Goal: Task Accomplishment & Management: Manage account settings

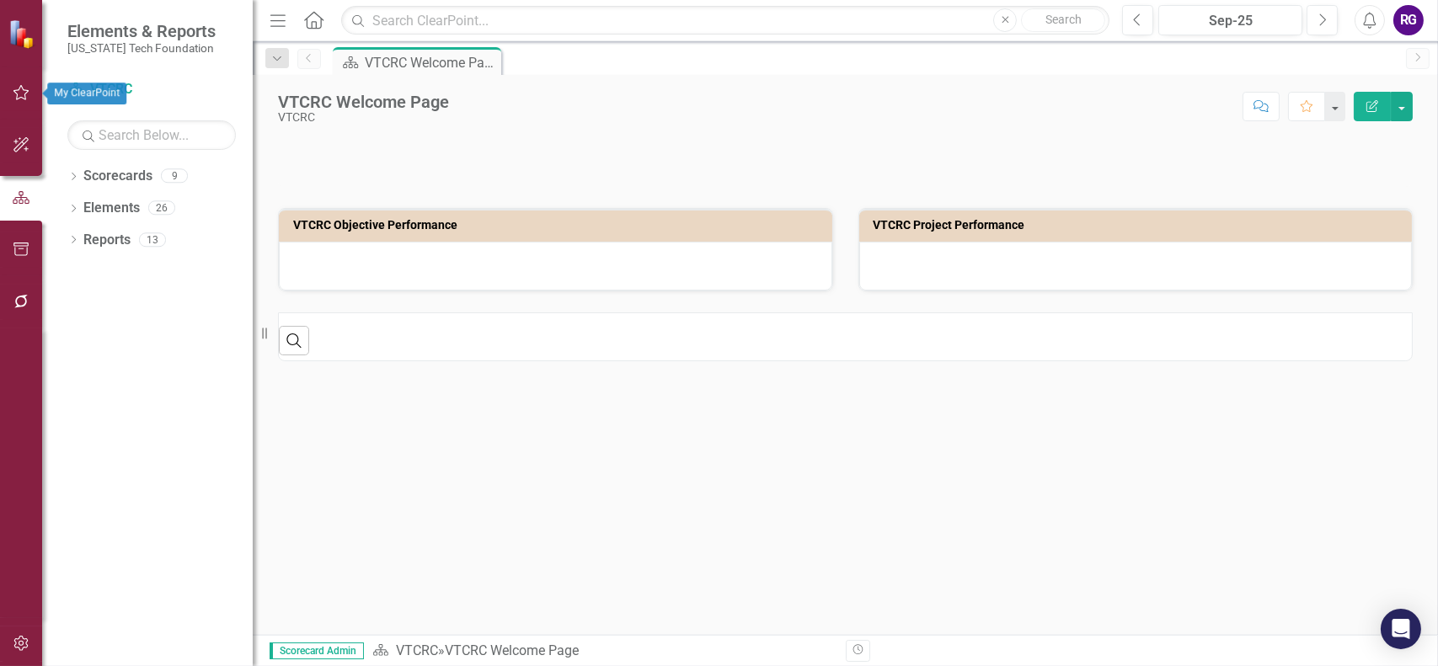
click at [17, 93] on icon "button" at bounding box center [22, 92] width 18 height 13
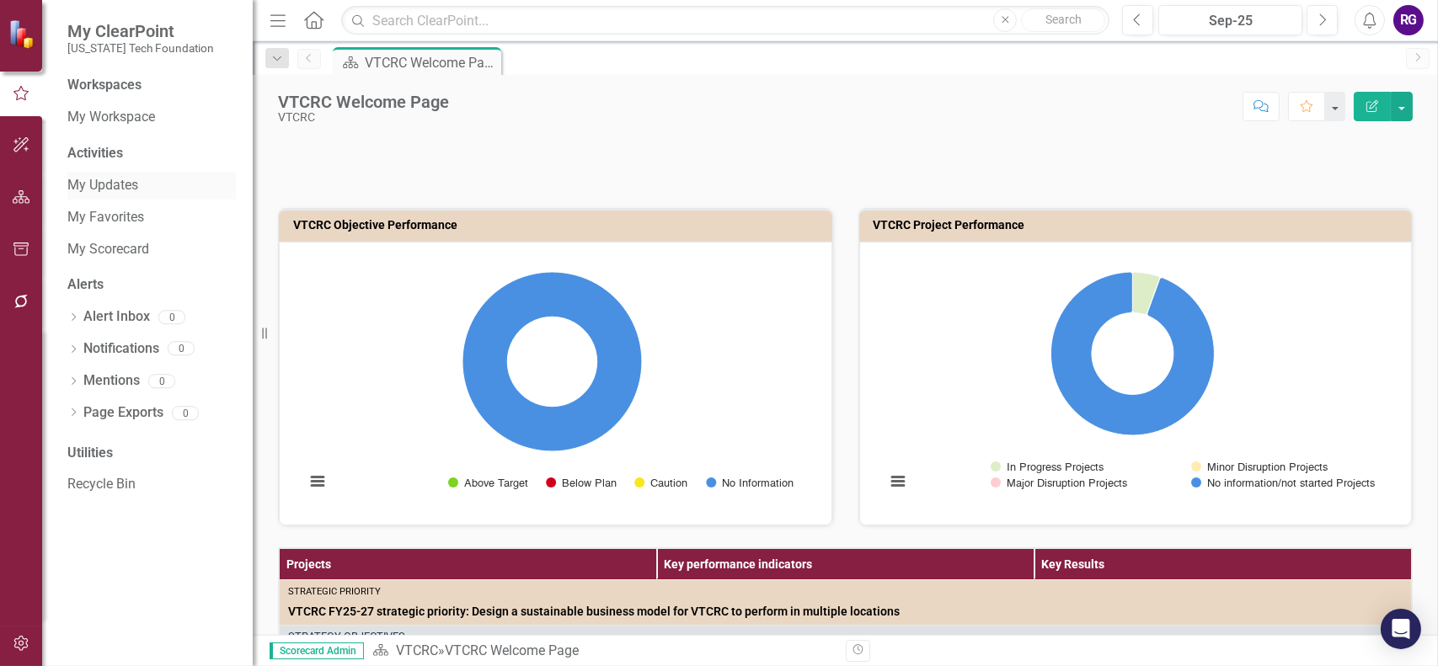
click at [112, 186] on link "My Updates" at bounding box center [151, 185] width 168 height 19
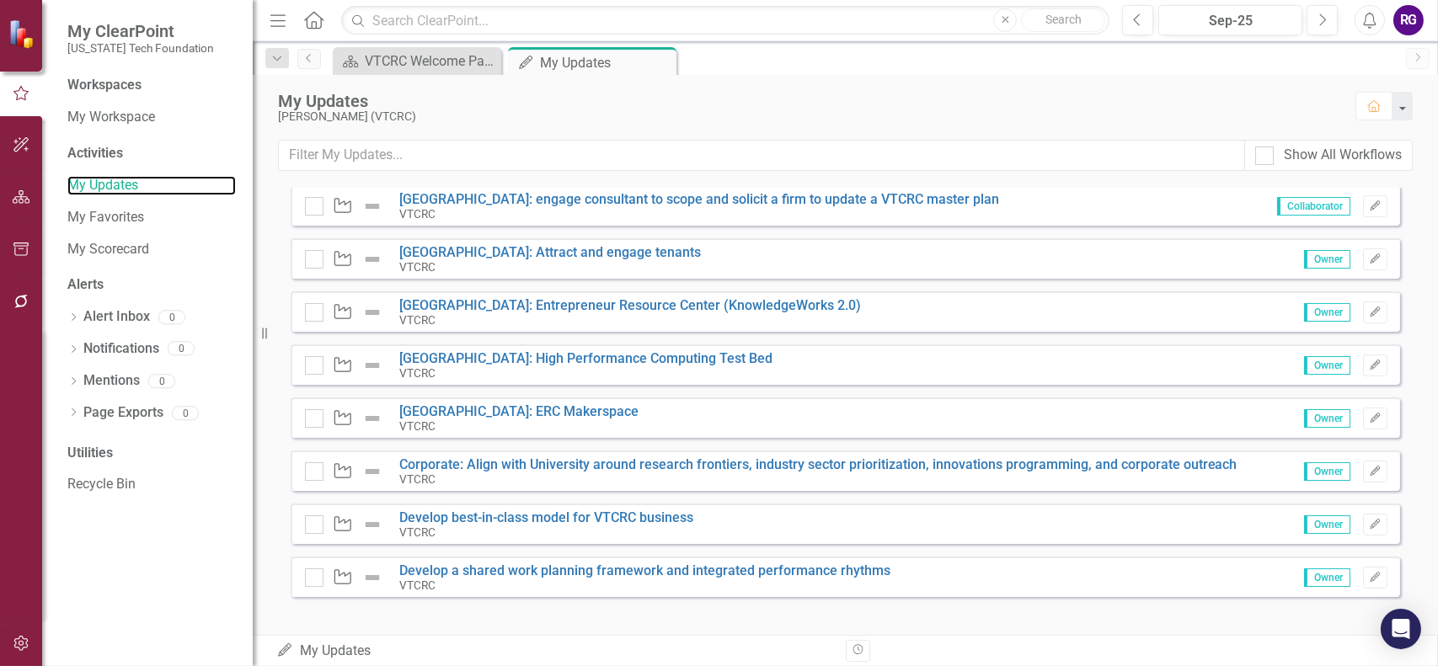
scroll to position [590, 0]
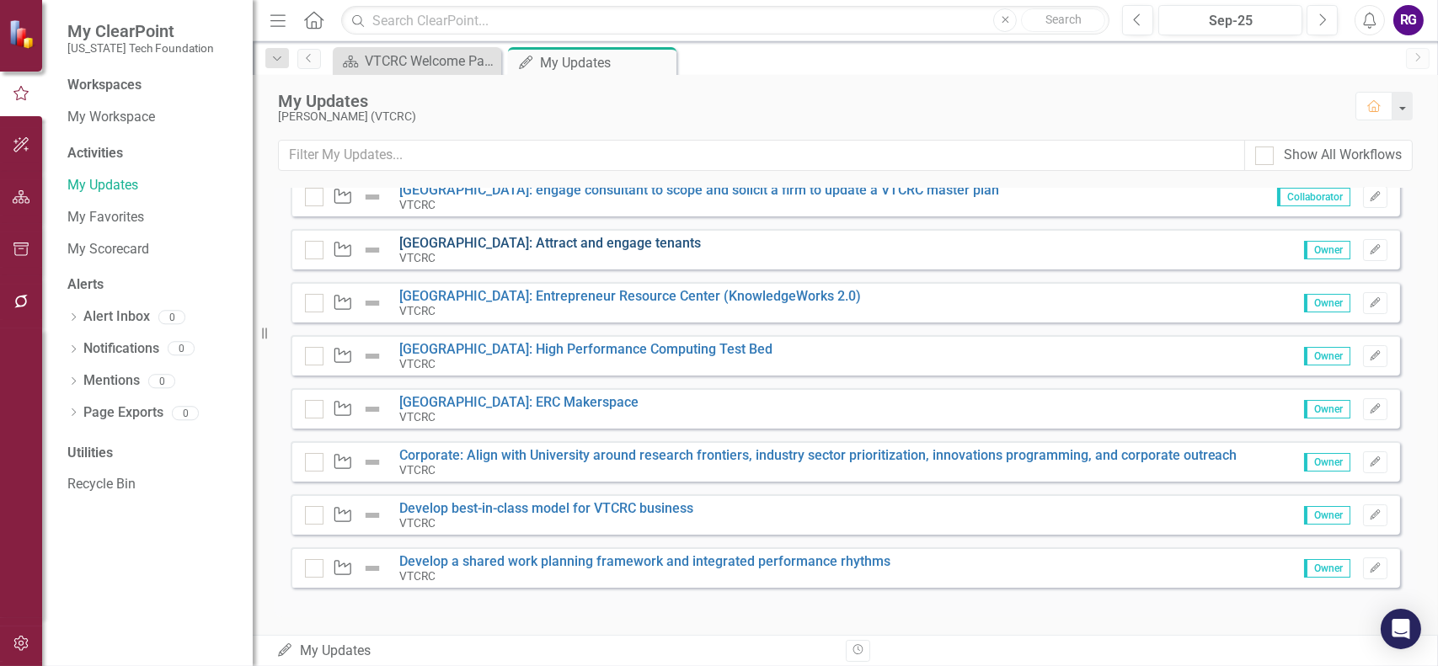
click at [511, 241] on link "[GEOGRAPHIC_DATA]: Attract and engage tenants" at bounding box center [550, 243] width 302 height 16
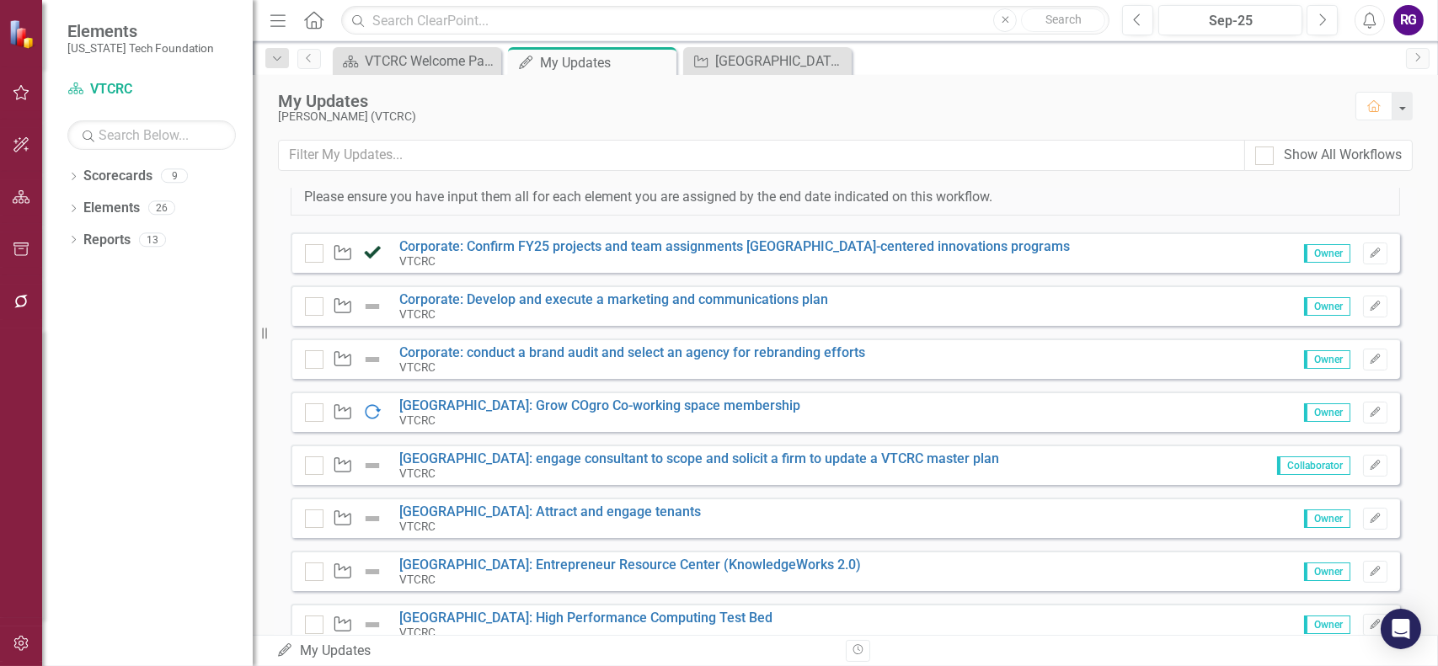
scroll to position [421, 0]
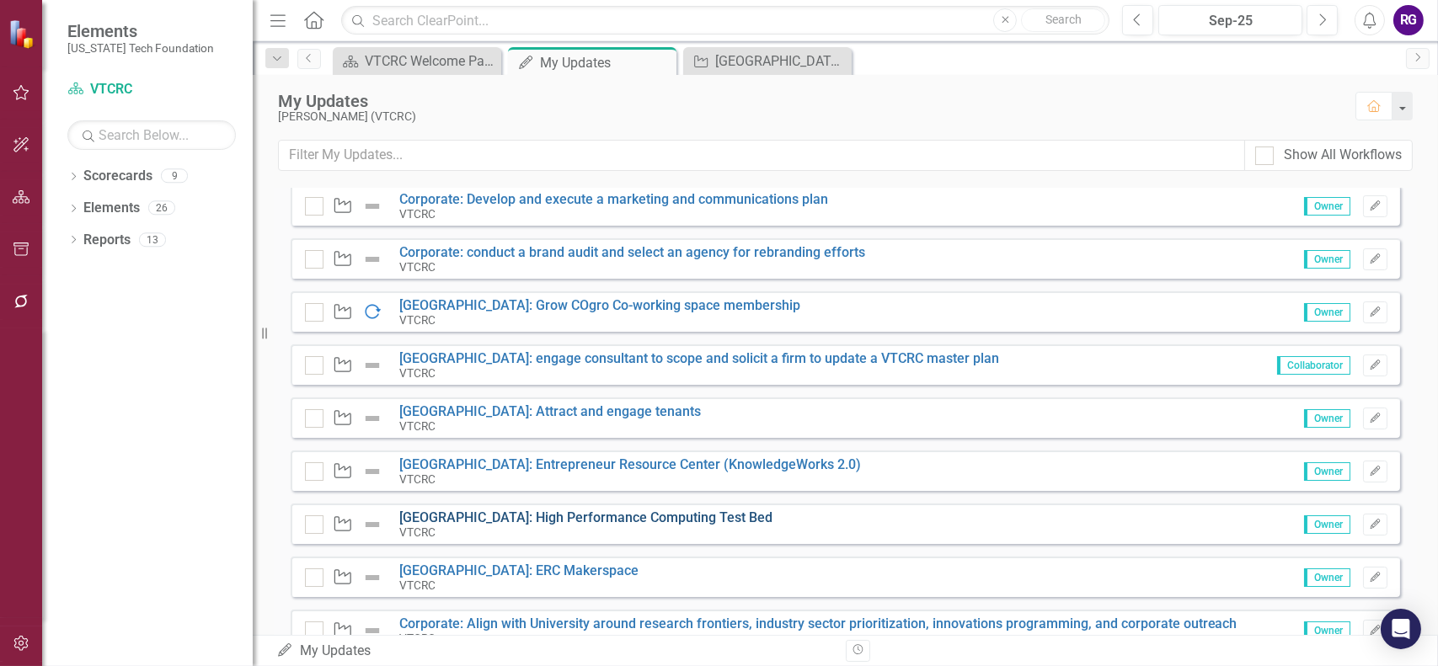
click at [484, 516] on link "[GEOGRAPHIC_DATA]: High Performance Computing Test Bed" at bounding box center [585, 518] width 373 height 16
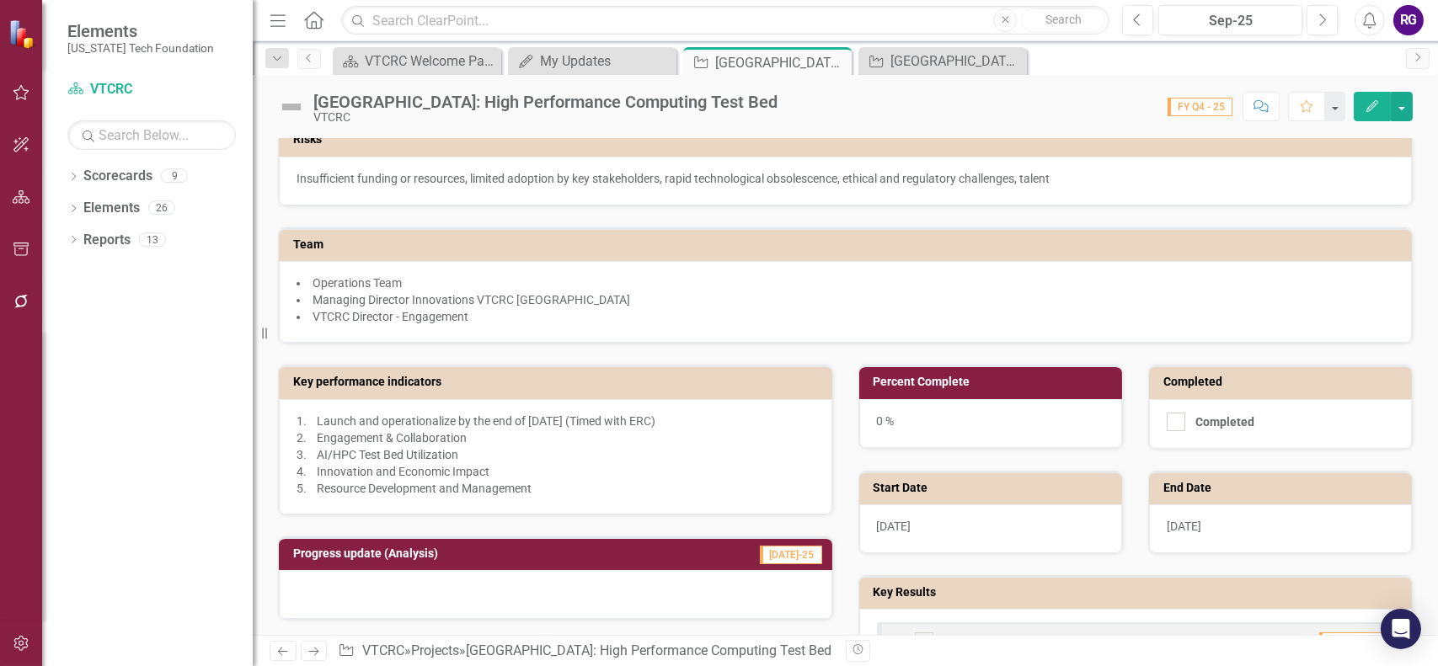
scroll to position [168, 0]
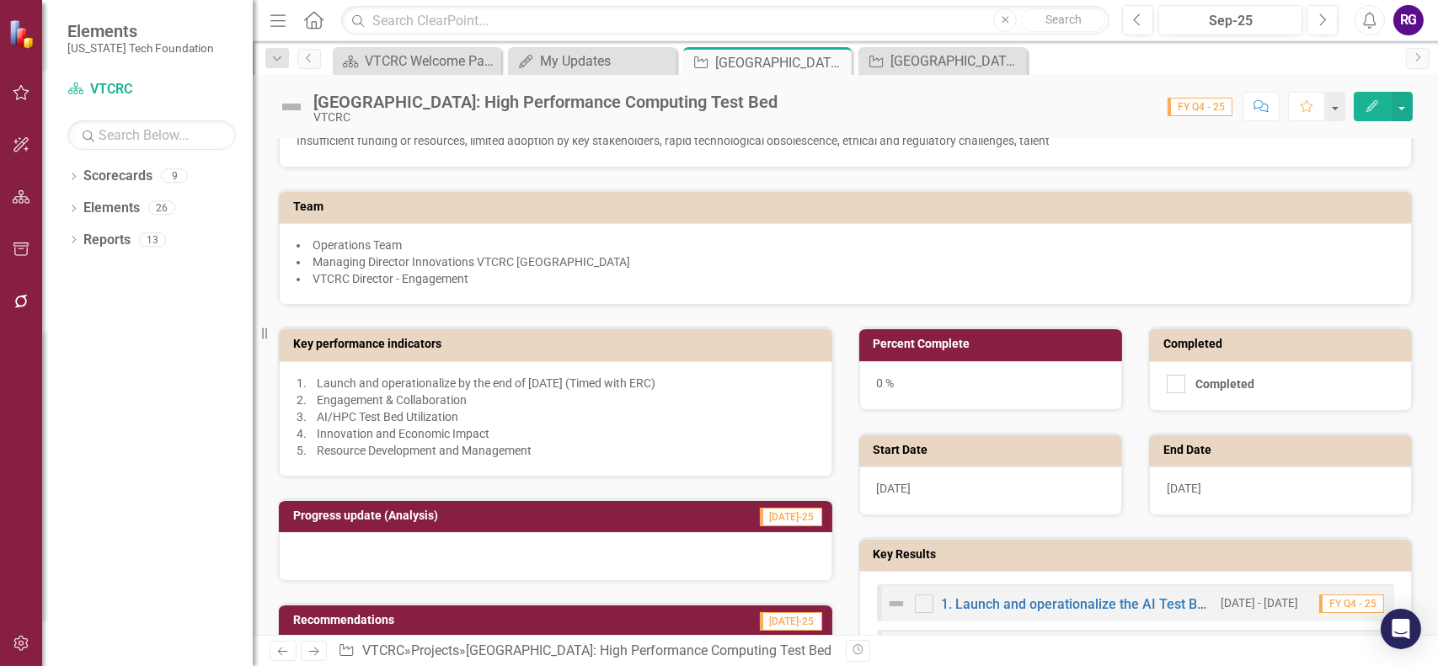
click at [533, 379] on p "1. Launch and operationalize by the end of [DATE] (Timed with ERC) 2. Engagemen…" at bounding box center [556, 417] width 518 height 84
click at [1368, 108] on icon "Edit" at bounding box center [1372, 106] width 15 height 12
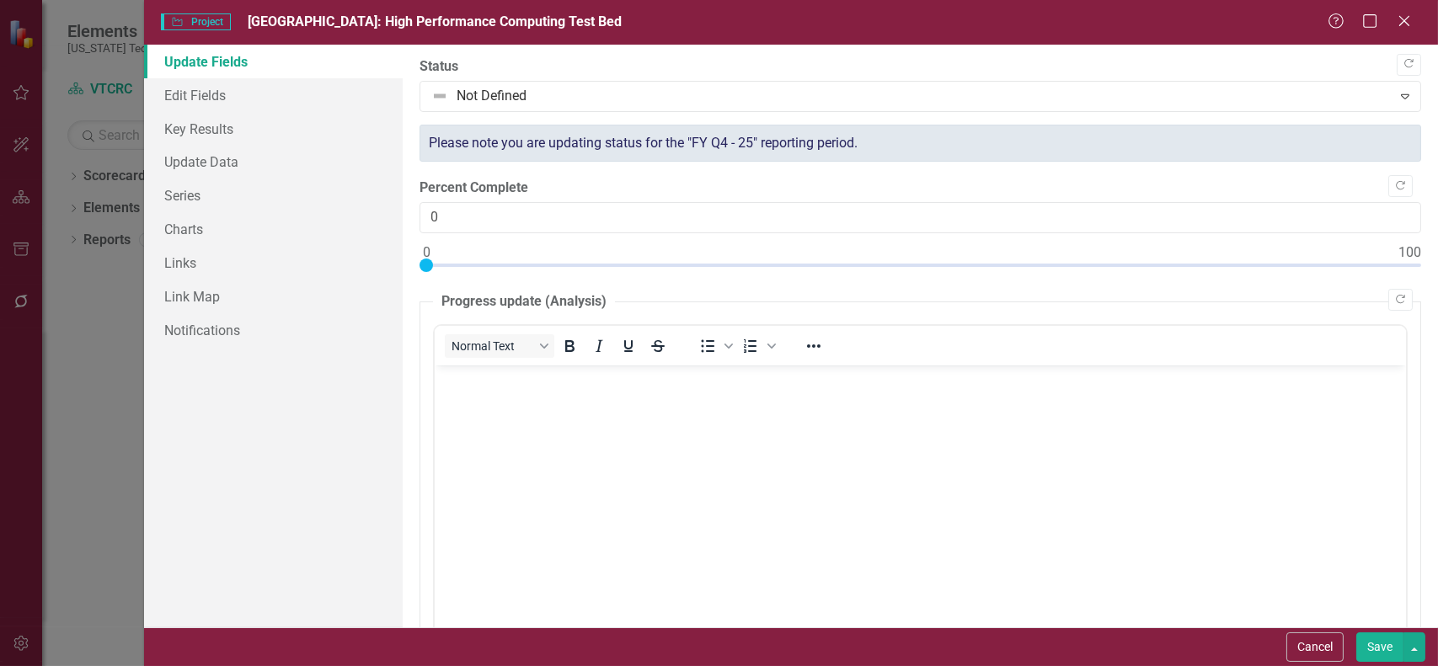
scroll to position [0, 0]
click at [190, 127] on link "Key Results" at bounding box center [273, 129] width 259 height 34
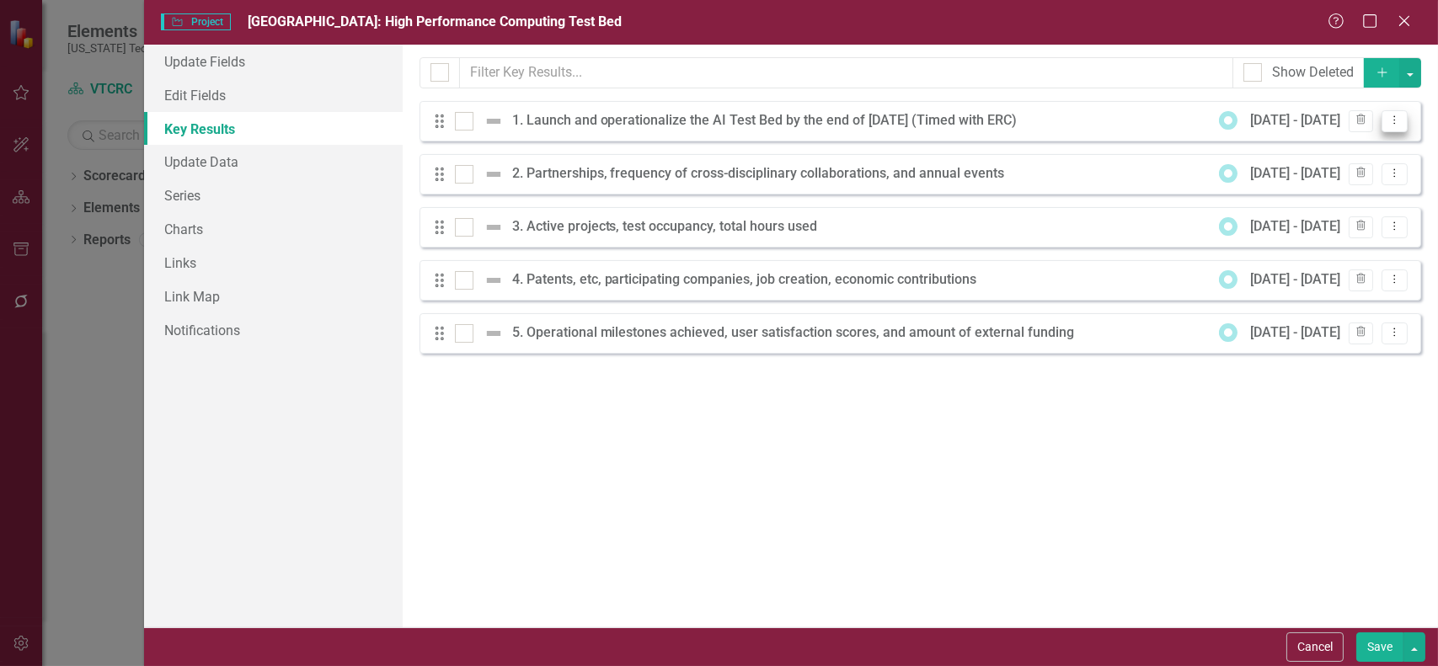
click at [1393, 116] on icon "Dropdown Menu" at bounding box center [1395, 120] width 14 height 11
click at [1324, 146] on link "Edit Edit Key Result" at bounding box center [1325, 148] width 163 height 31
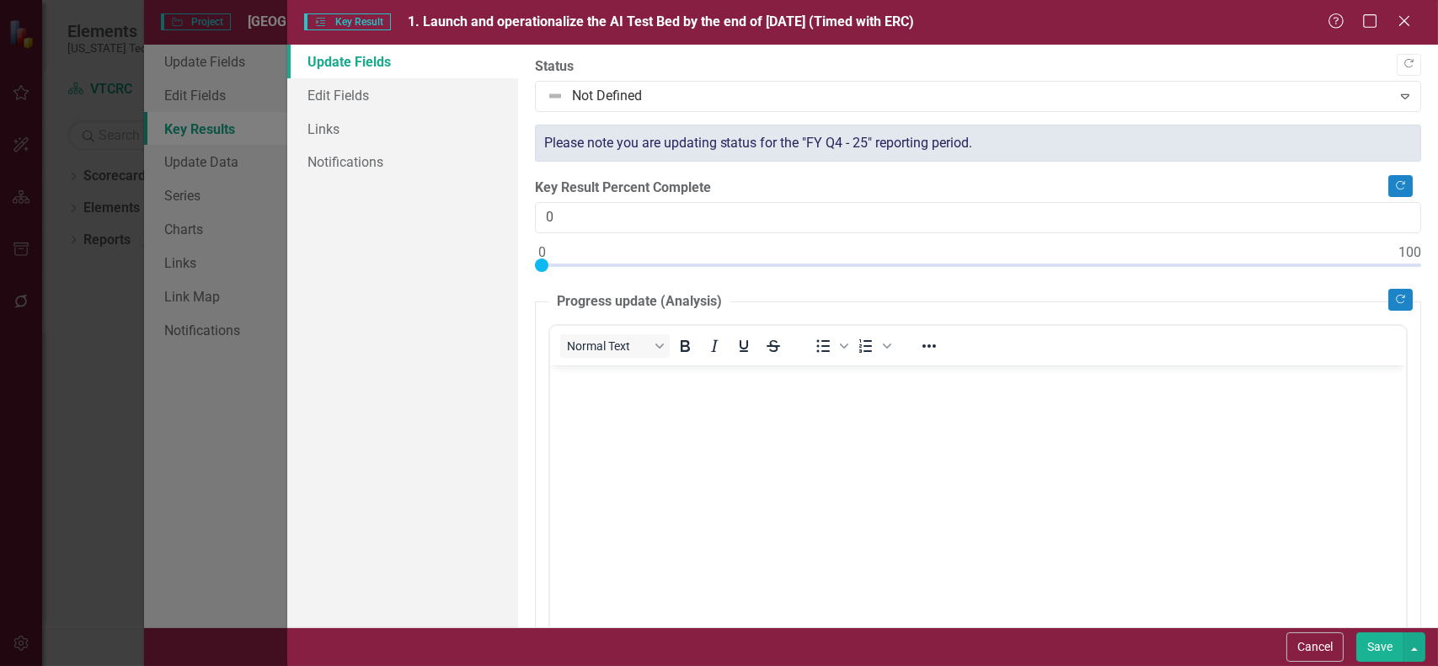
click at [987, 142] on div "Please note you are updating status for the "FY Q4 - 25" reporting period." at bounding box center [978, 144] width 886 height 38
click at [324, 94] on link "Edit Fields" at bounding box center [402, 95] width 230 height 34
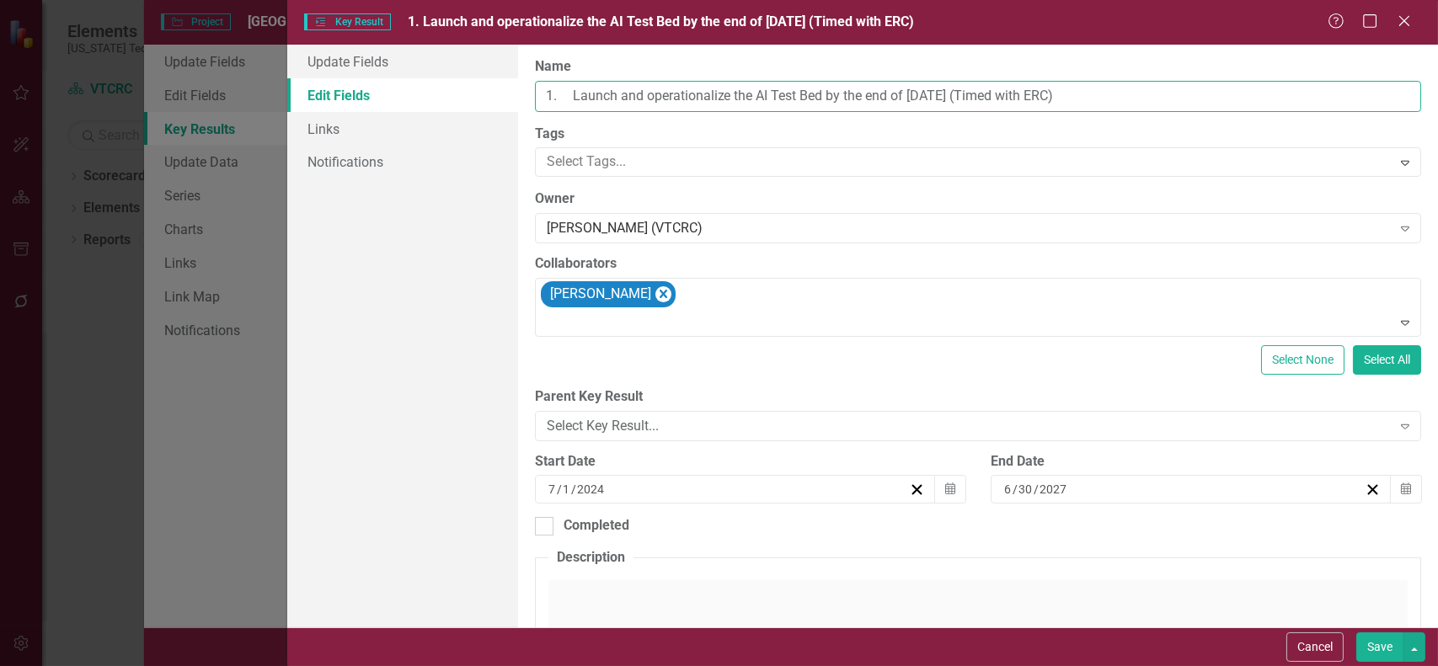
click at [1121, 90] on input "1. Launch and operationalize the AI Test Bed by the end of [DATE] (Timed with E…" at bounding box center [978, 96] width 886 height 31
type input "1. Launch and operationalize the AI Test Bed by Q4 2027"
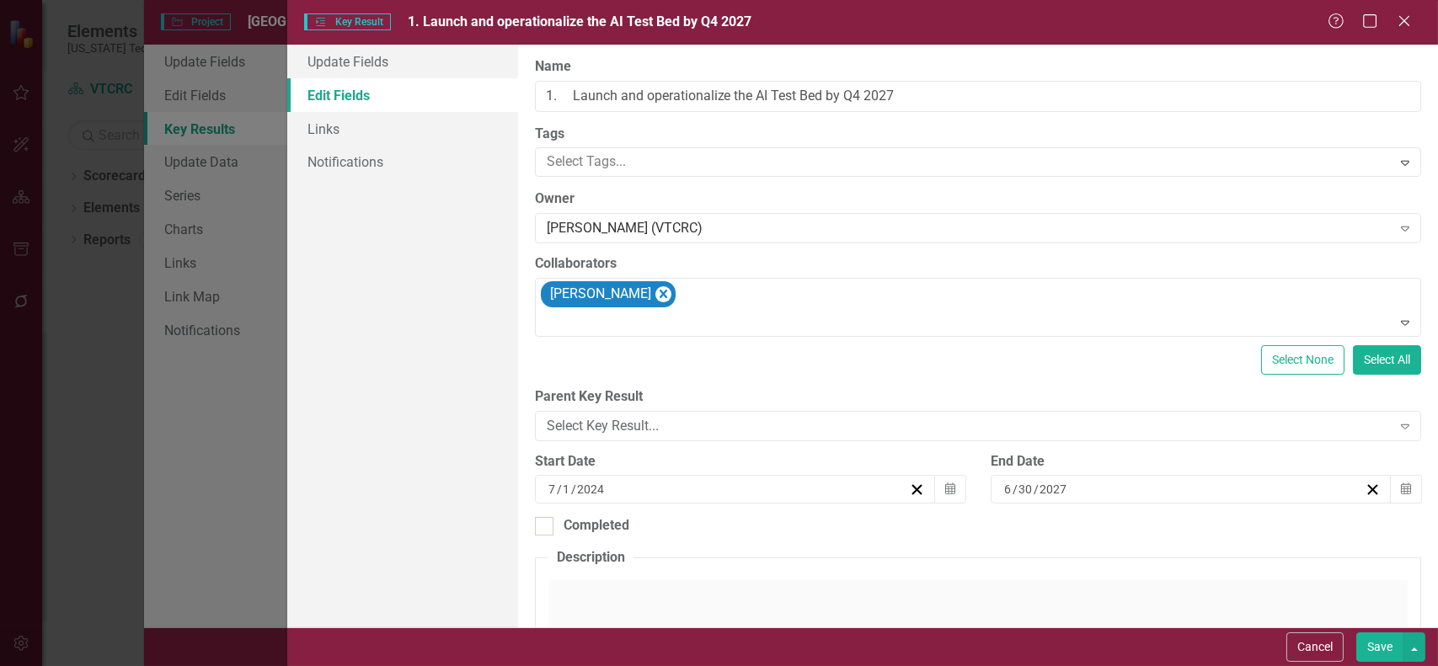
click at [1387, 646] on button "Save" at bounding box center [1379, 647] width 47 height 29
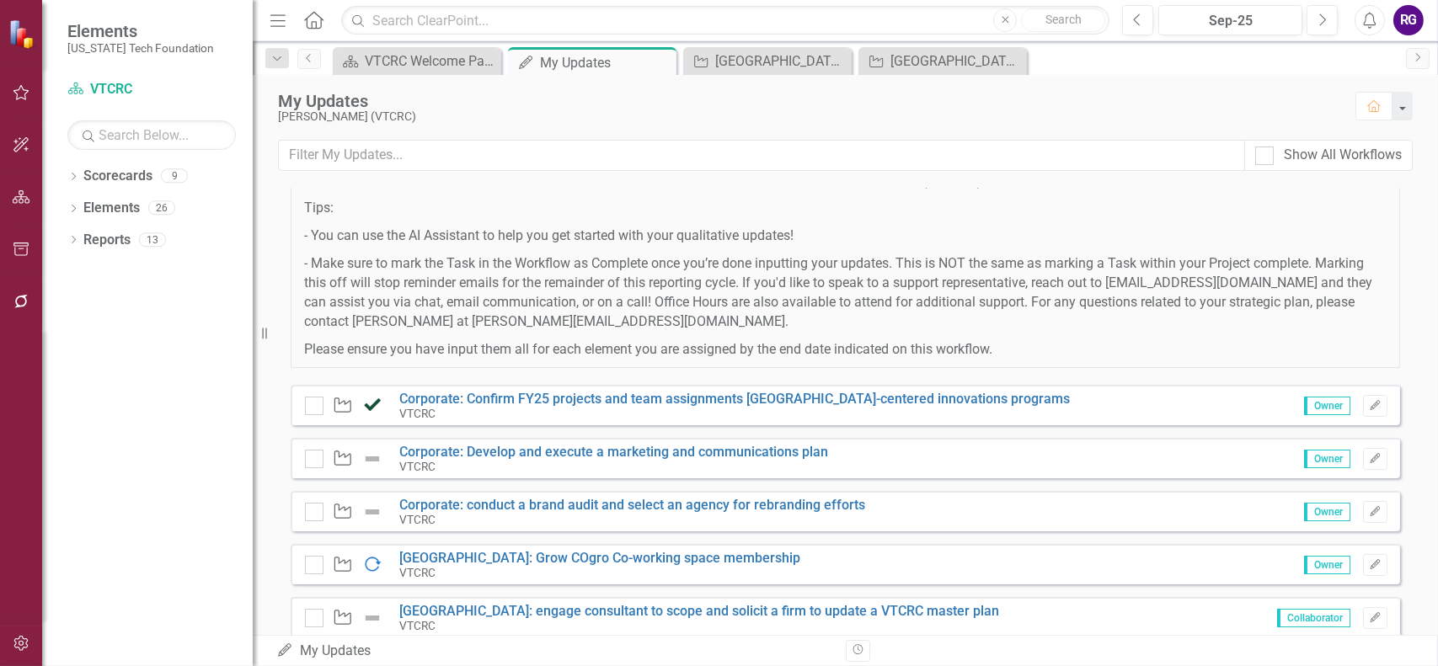
scroll to position [253, 0]
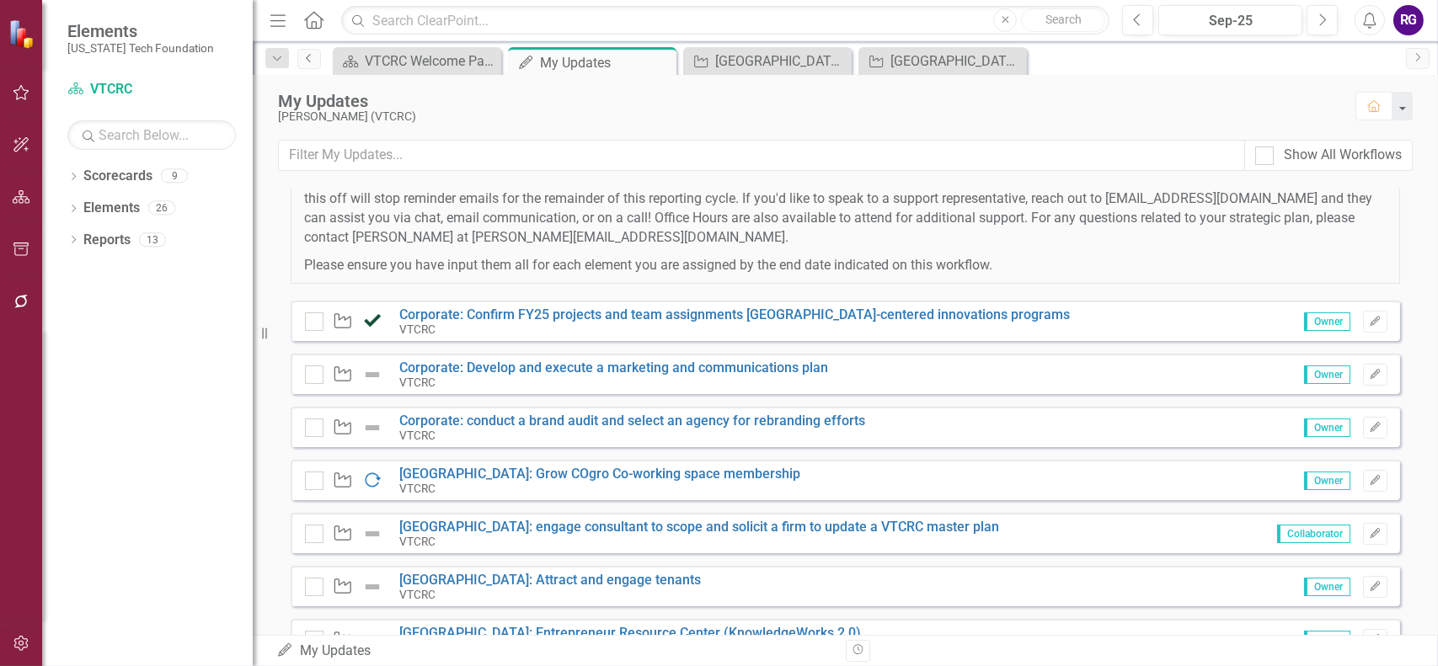
click at [310, 57] on icon "Previous" at bounding box center [308, 58] width 13 height 10
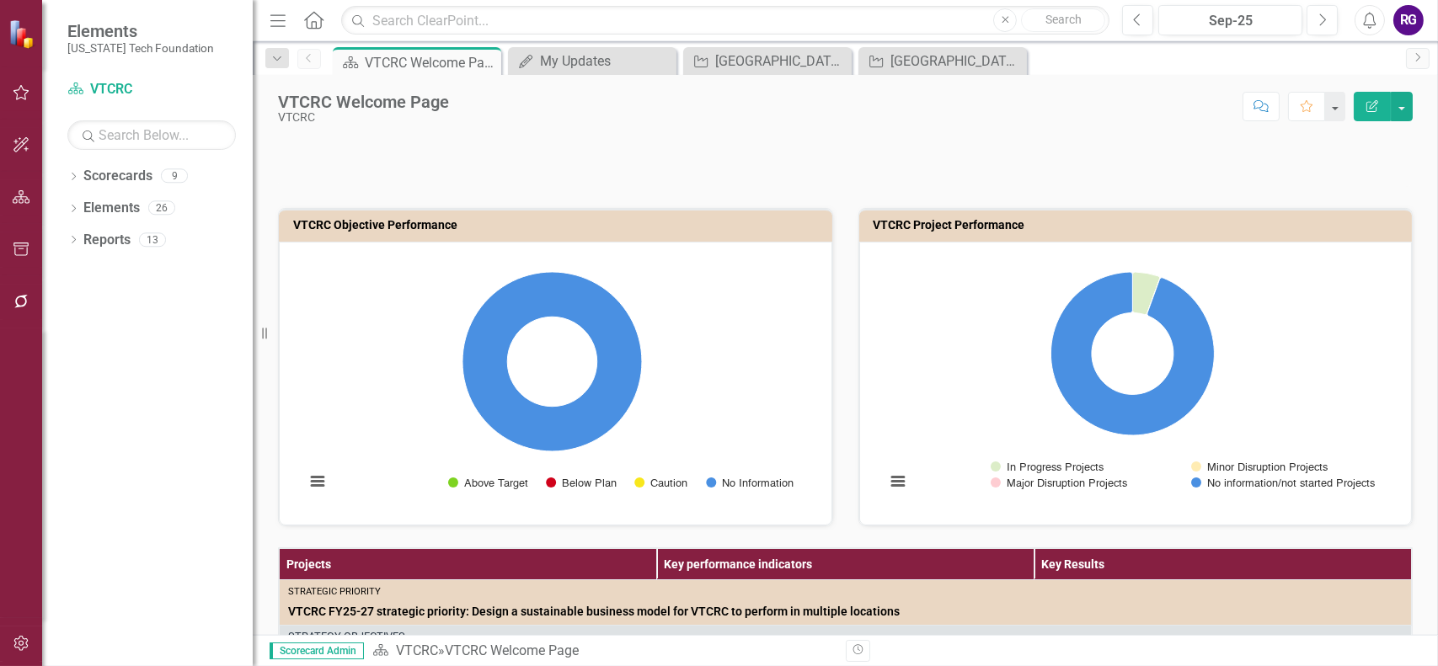
click at [20, 90] on icon "button" at bounding box center [22, 92] width 18 height 13
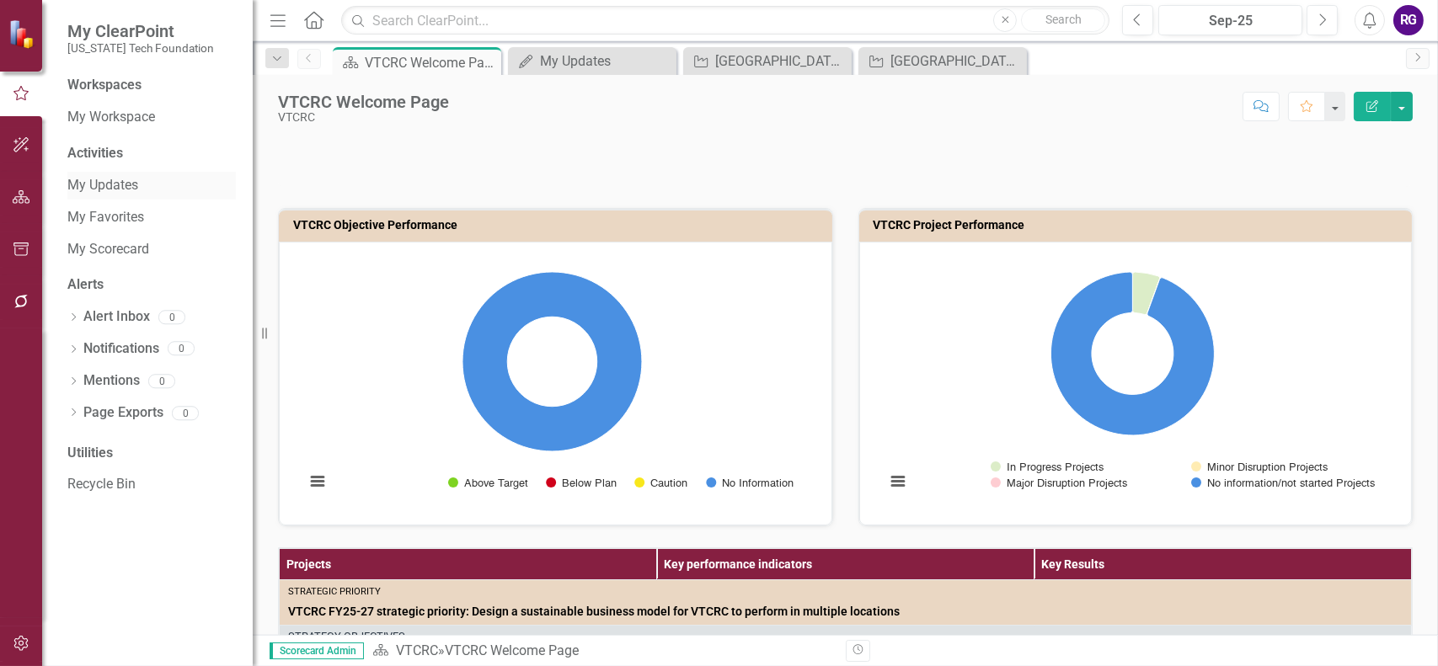
click at [116, 188] on link "My Updates" at bounding box center [151, 185] width 168 height 19
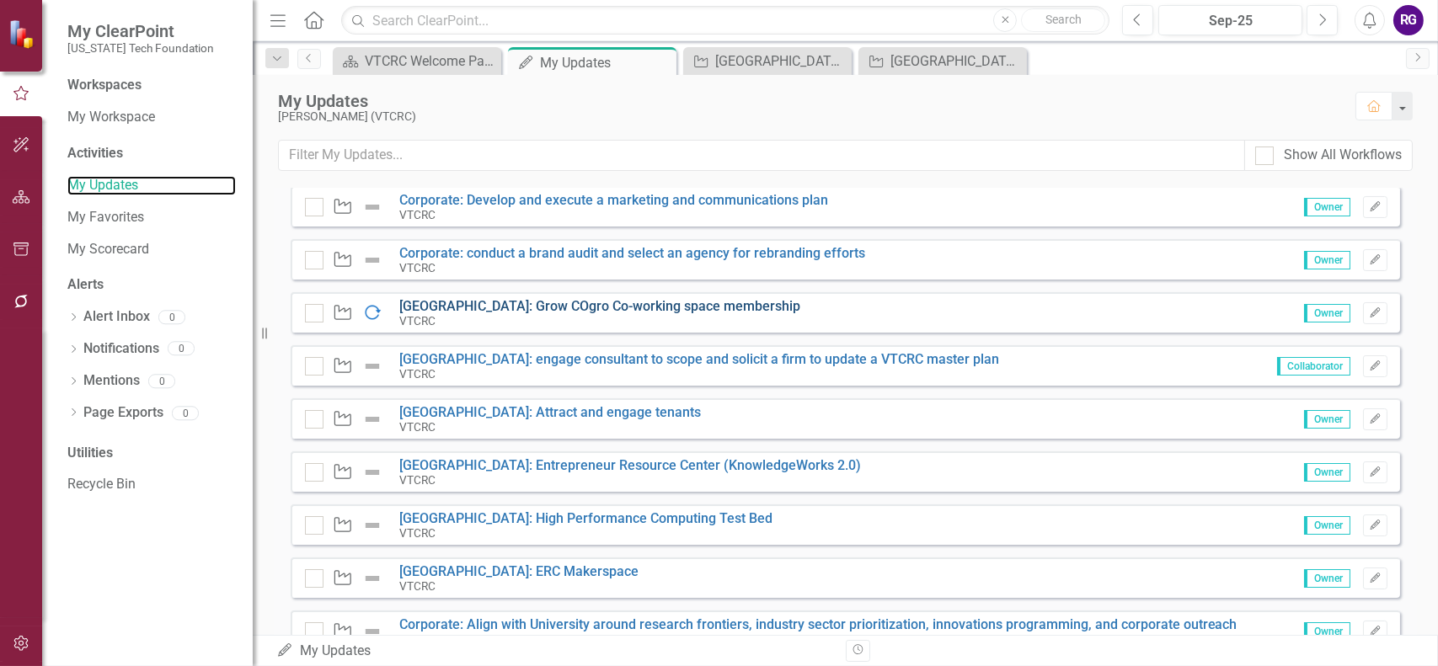
scroll to position [421, 0]
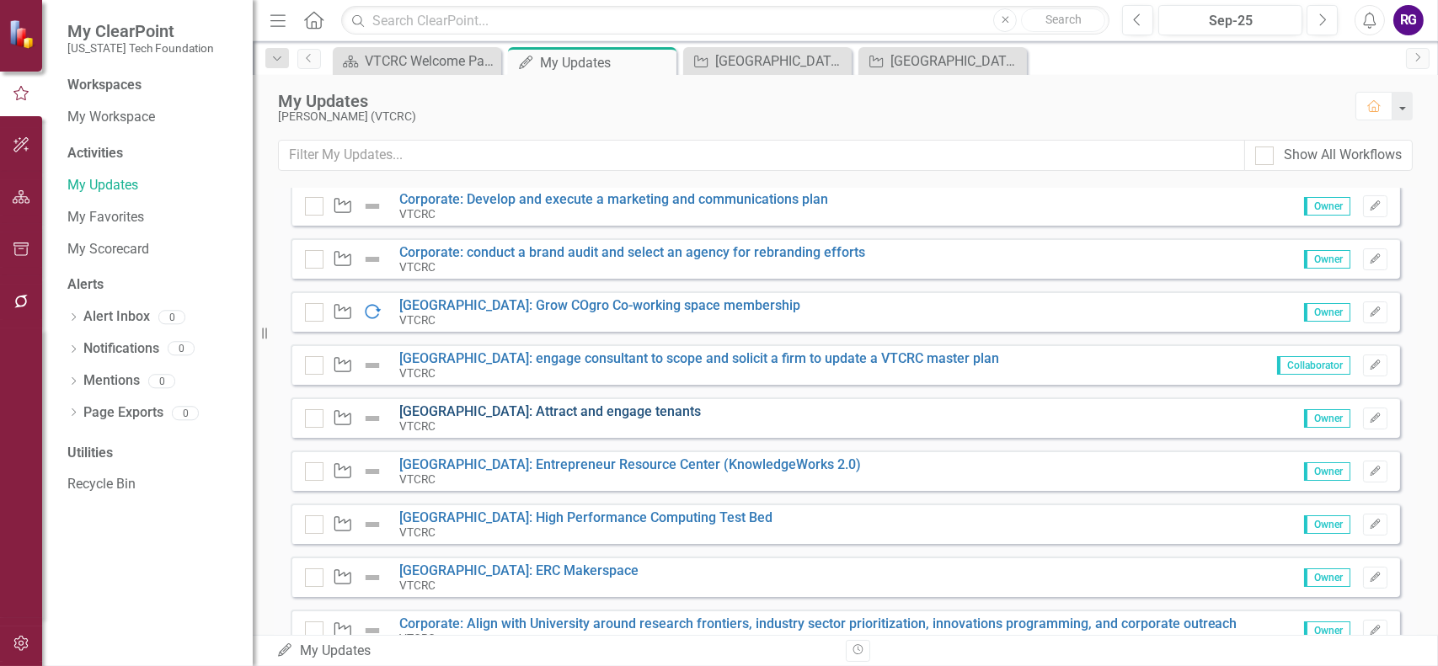
click at [556, 408] on link "[GEOGRAPHIC_DATA]: Attract and engage tenants" at bounding box center [550, 412] width 302 height 16
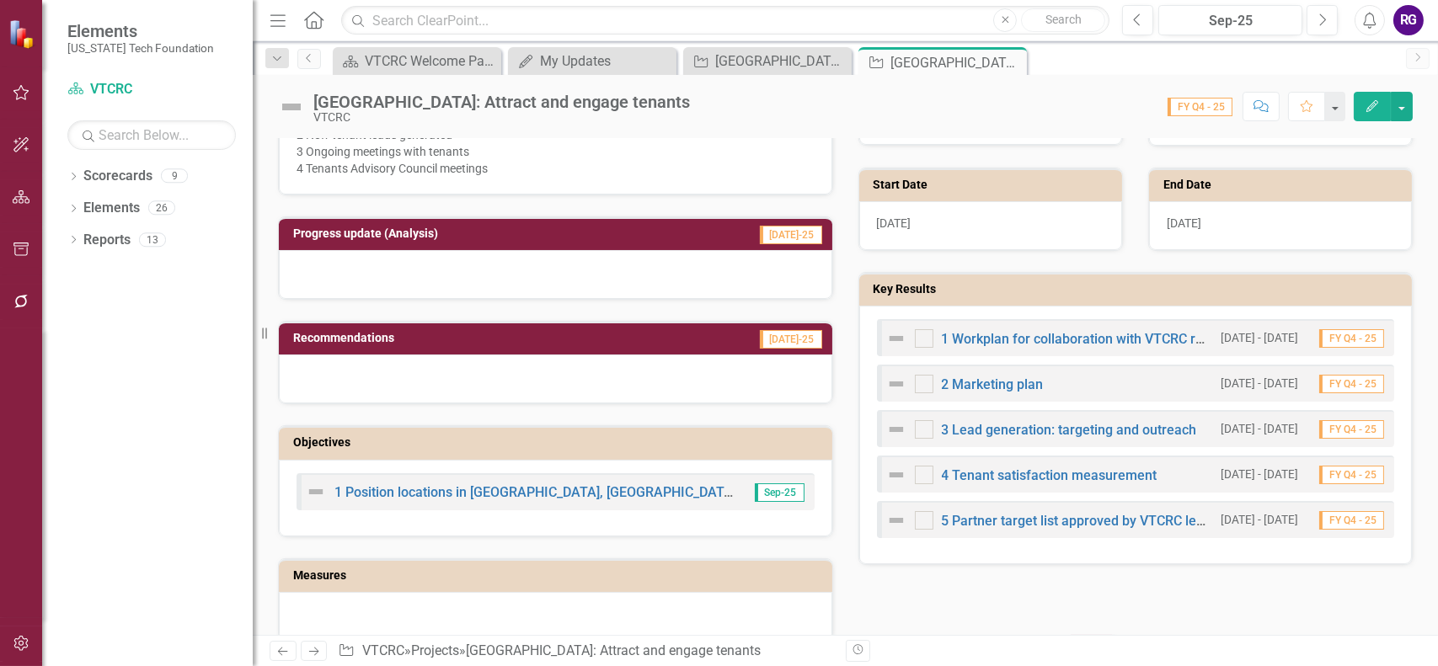
scroll to position [590, 0]
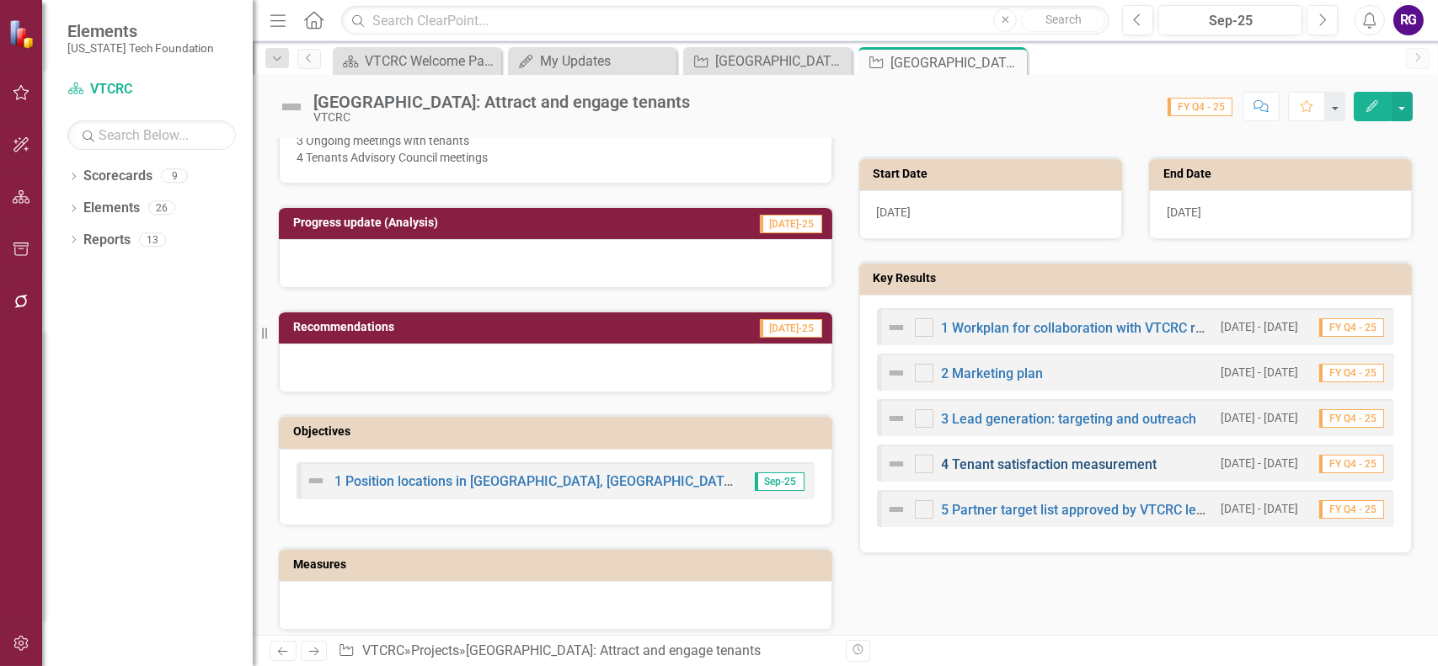
click at [966, 461] on link "4 Tenant satisfaction measurement" at bounding box center [1050, 465] width 216 height 16
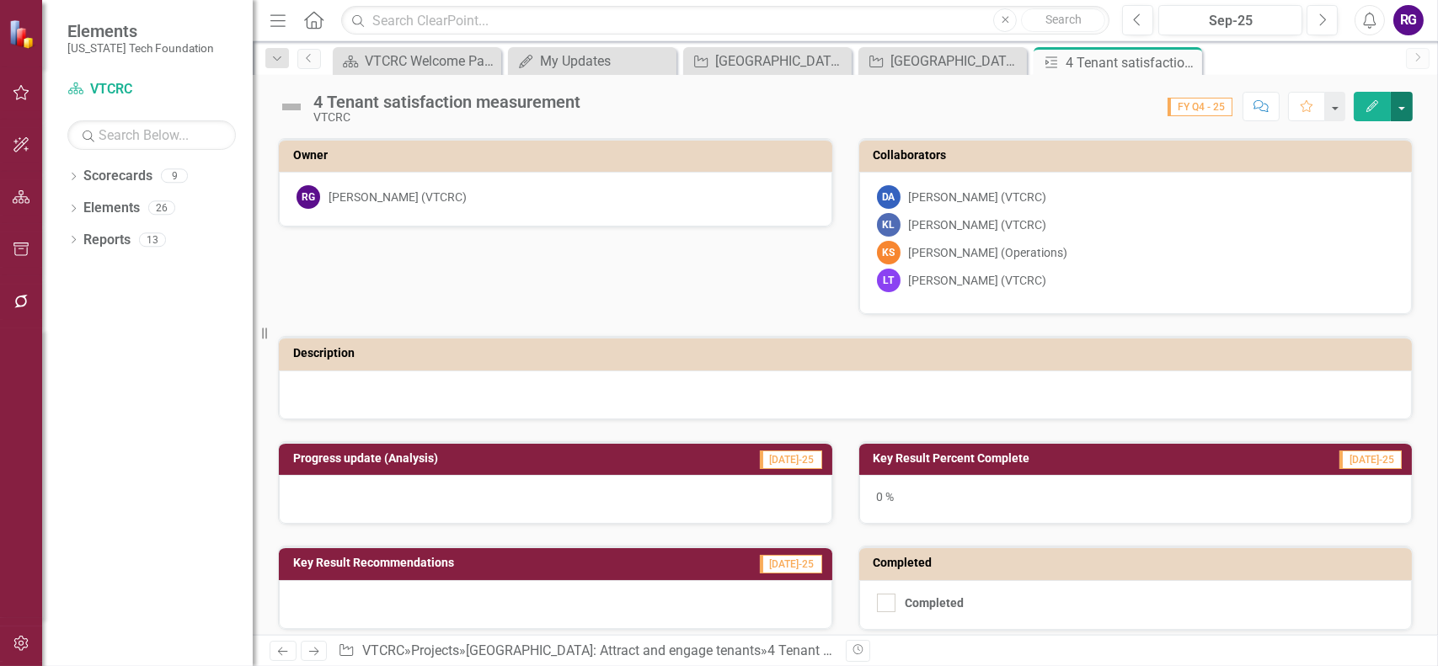
click at [1402, 108] on button "button" at bounding box center [1402, 106] width 22 height 29
click at [1372, 136] on link "Edit Edit Key Result" at bounding box center [1343, 137] width 136 height 31
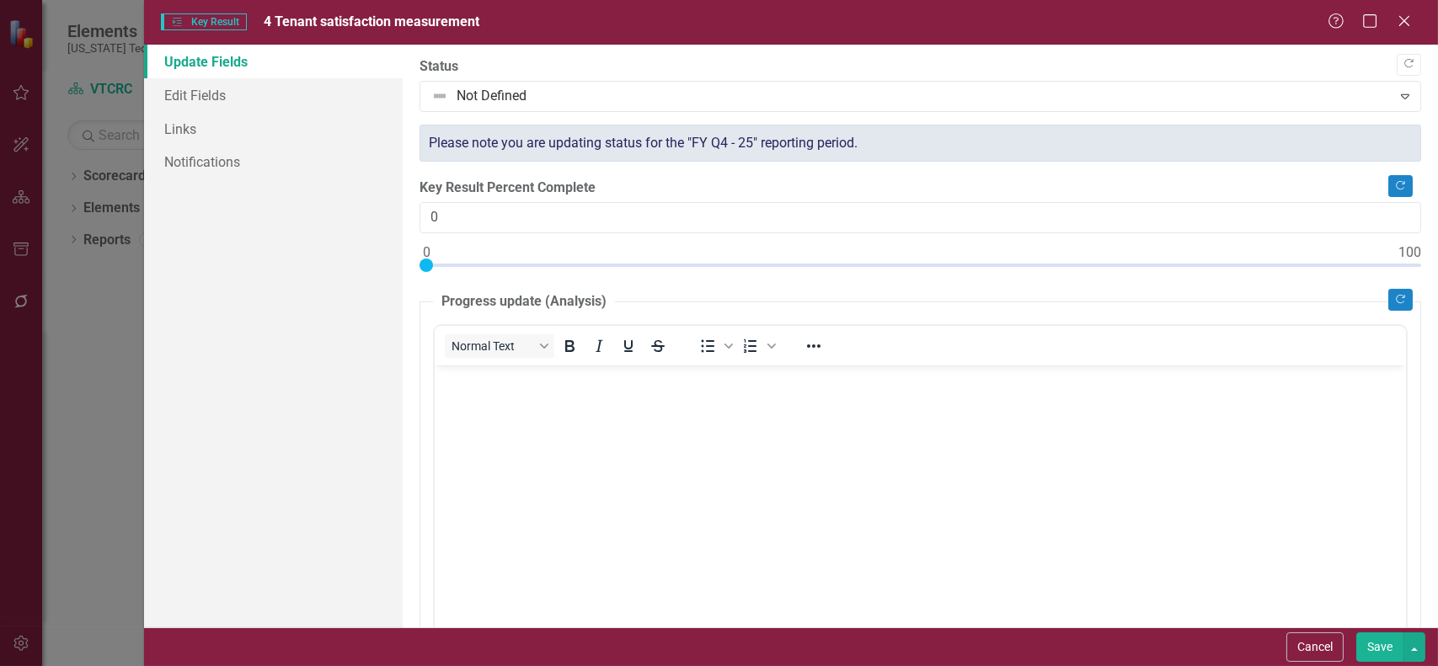
click at [912, 137] on div "Please note you are updating status for the "FY Q4 - 25" reporting period." at bounding box center [921, 144] width 1002 height 38
click at [181, 94] on link "Edit Fields" at bounding box center [273, 95] width 259 height 34
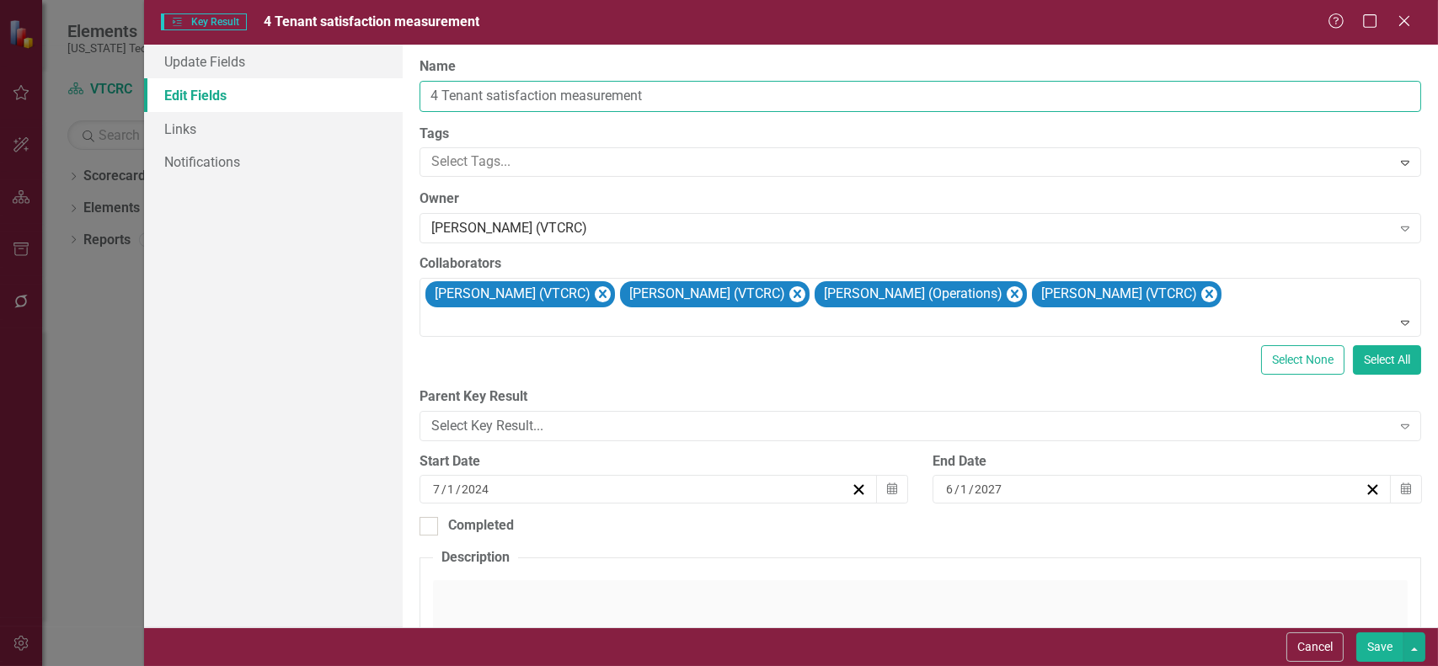
click at [663, 93] on input "4 Tenant satisfaction measurement" at bounding box center [921, 96] width 1002 height 31
type input "4 Tenant Engagement"
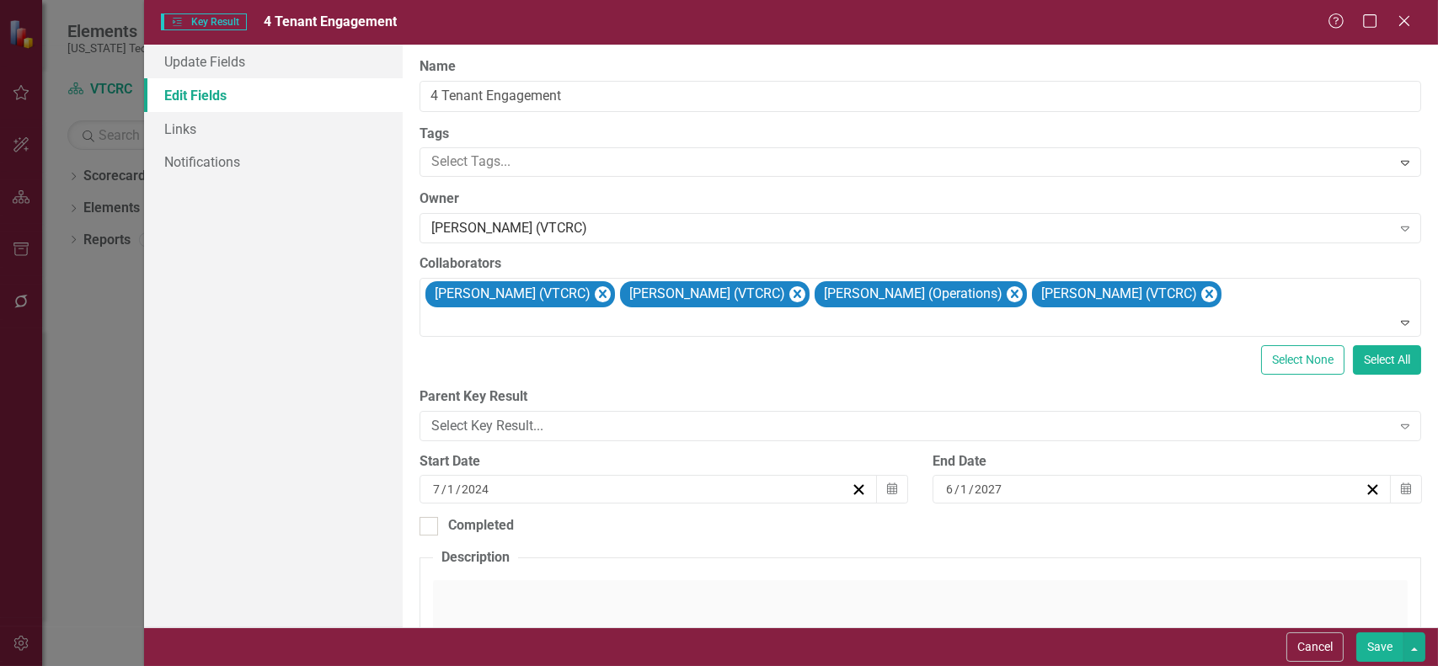
click at [1377, 644] on button "Save" at bounding box center [1379, 647] width 47 height 29
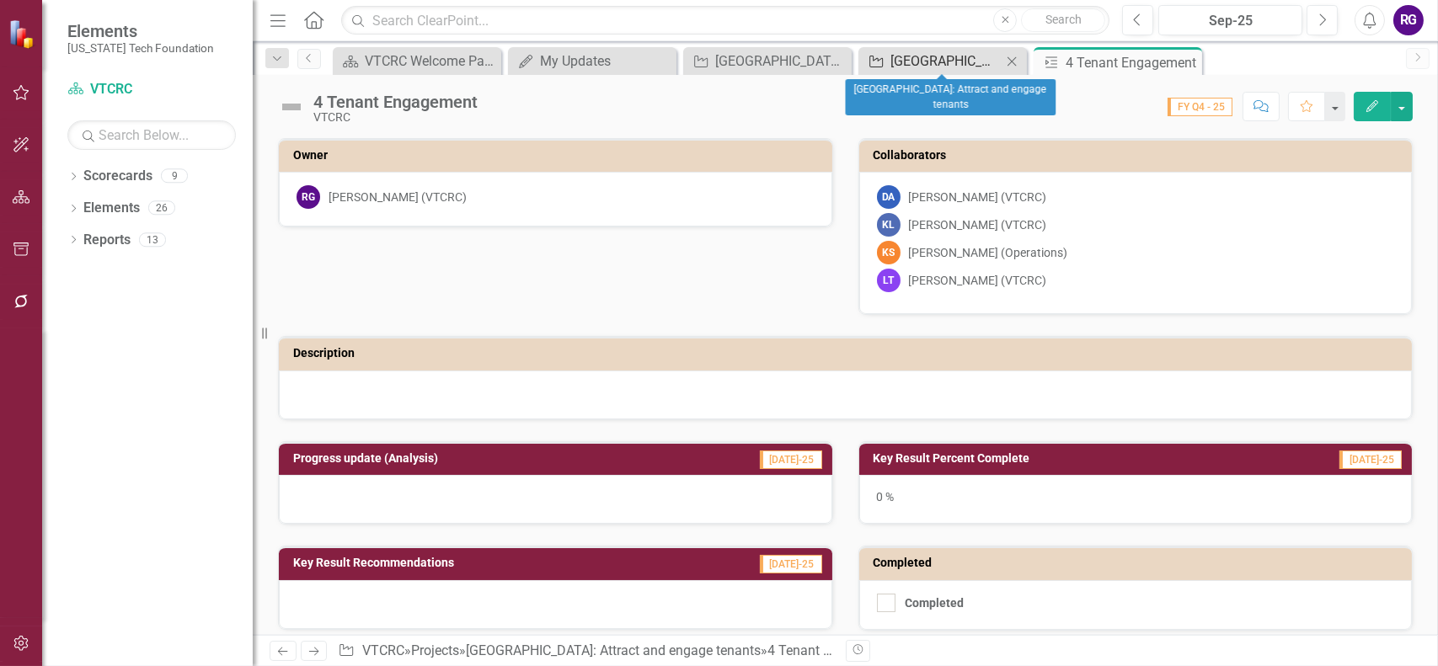
click at [947, 61] on div "[GEOGRAPHIC_DATA]: Attract and engage tenants" at bounding box center [945, 61] width 111 height 21
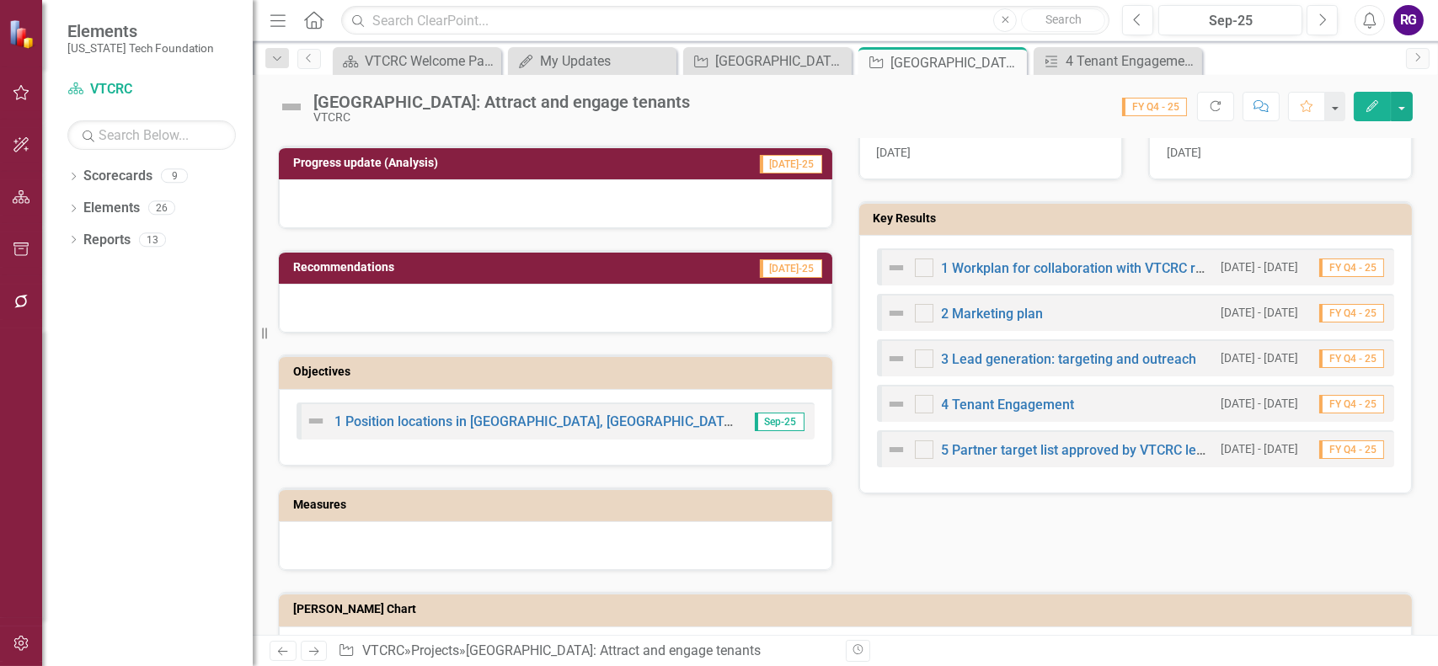
scroll to position [674, 0]
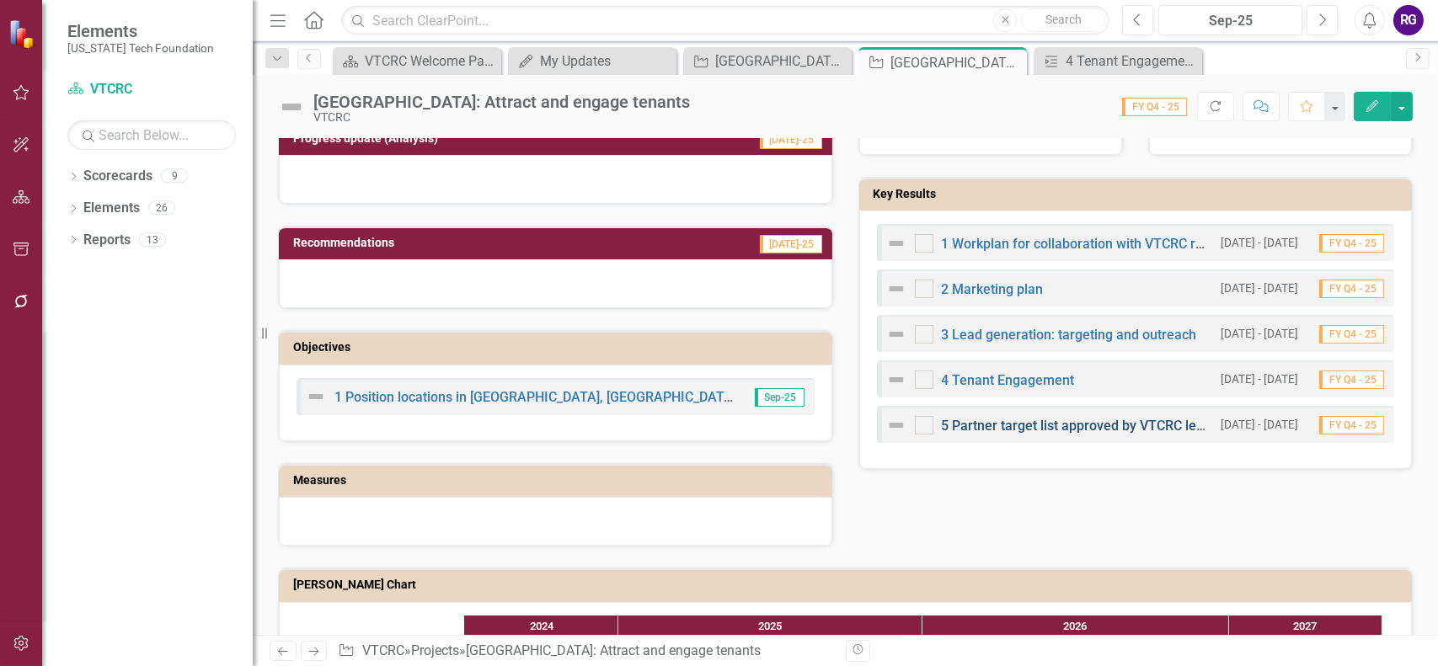
click at [1037, 420] on link "5 Partner target list approved by VTCRC leadership" at bounding box center [1096, 426] width 308 height 16
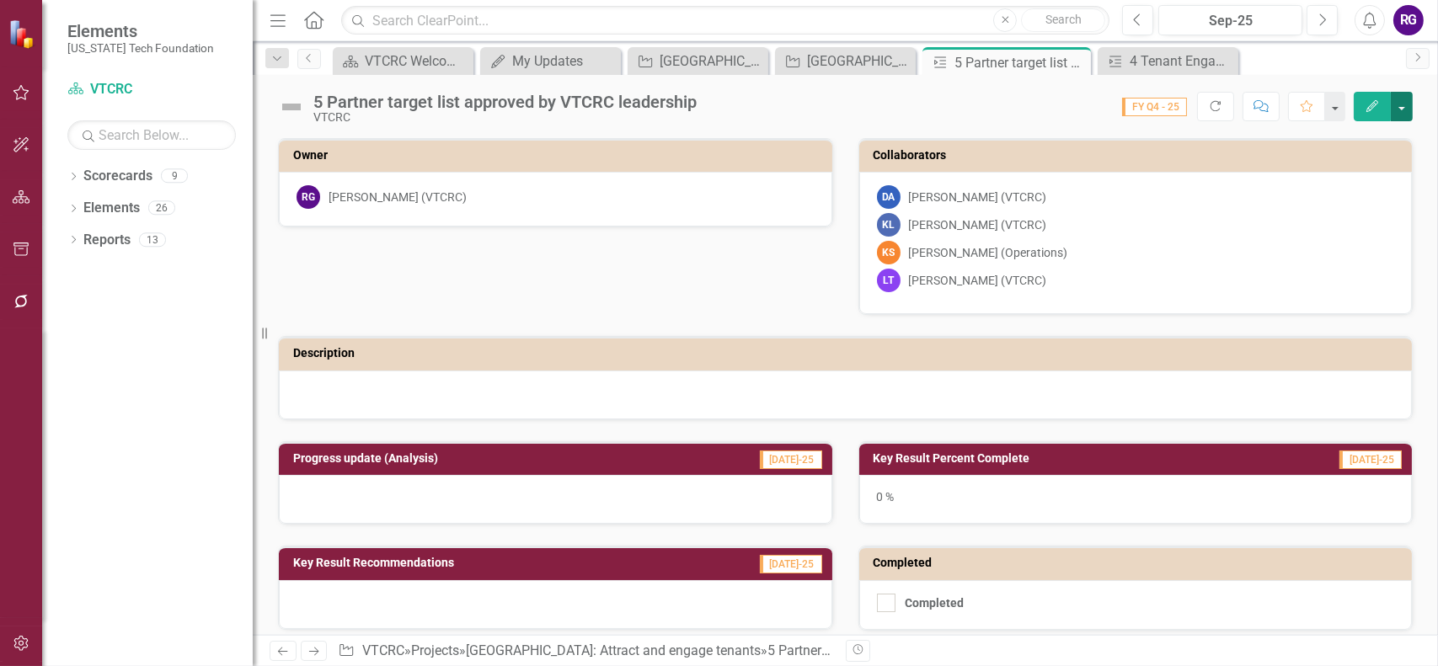
click at [1405, 104] on button "button" at bounding box center [1402, 106] width 22 height 29
click at [1318, 137] on link "Edit Edit Key Result" at bounding box center [1343, 137] width 136 height 31
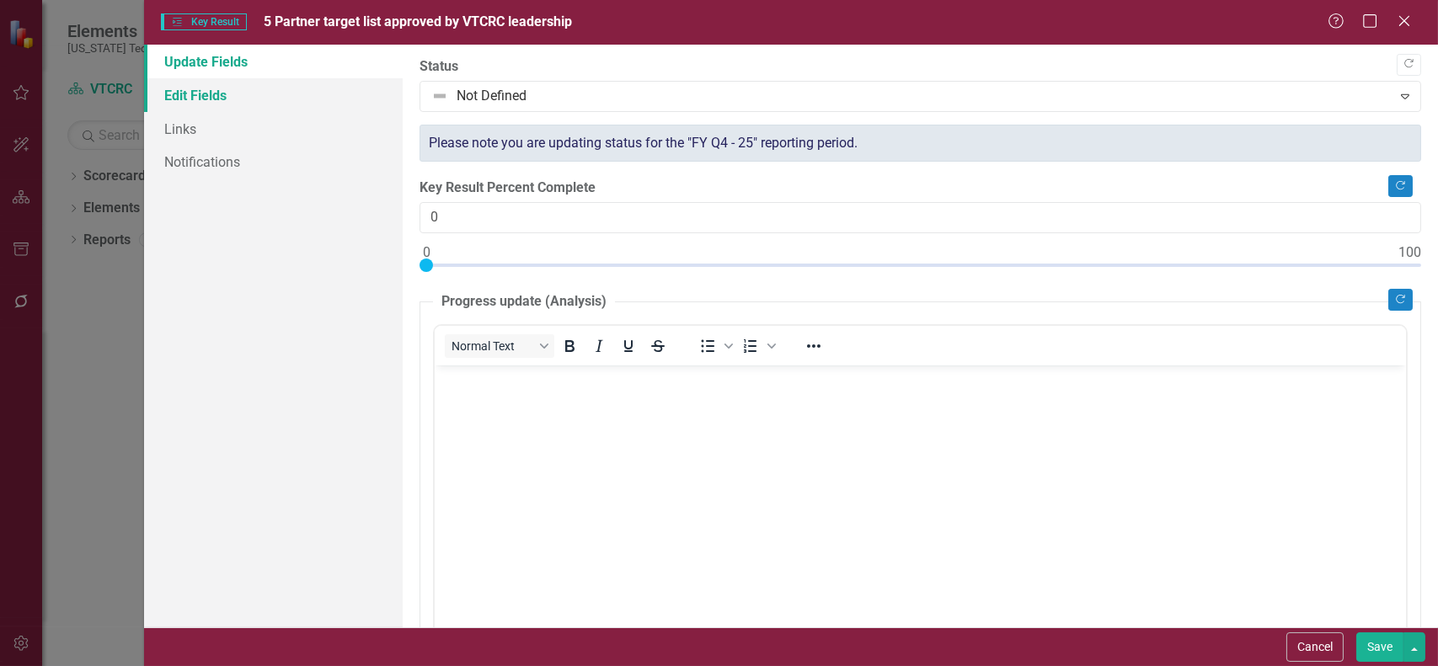
click at [183, 92] on link "Edit Fields" at bounding box center [273, 95] width 259 height 34
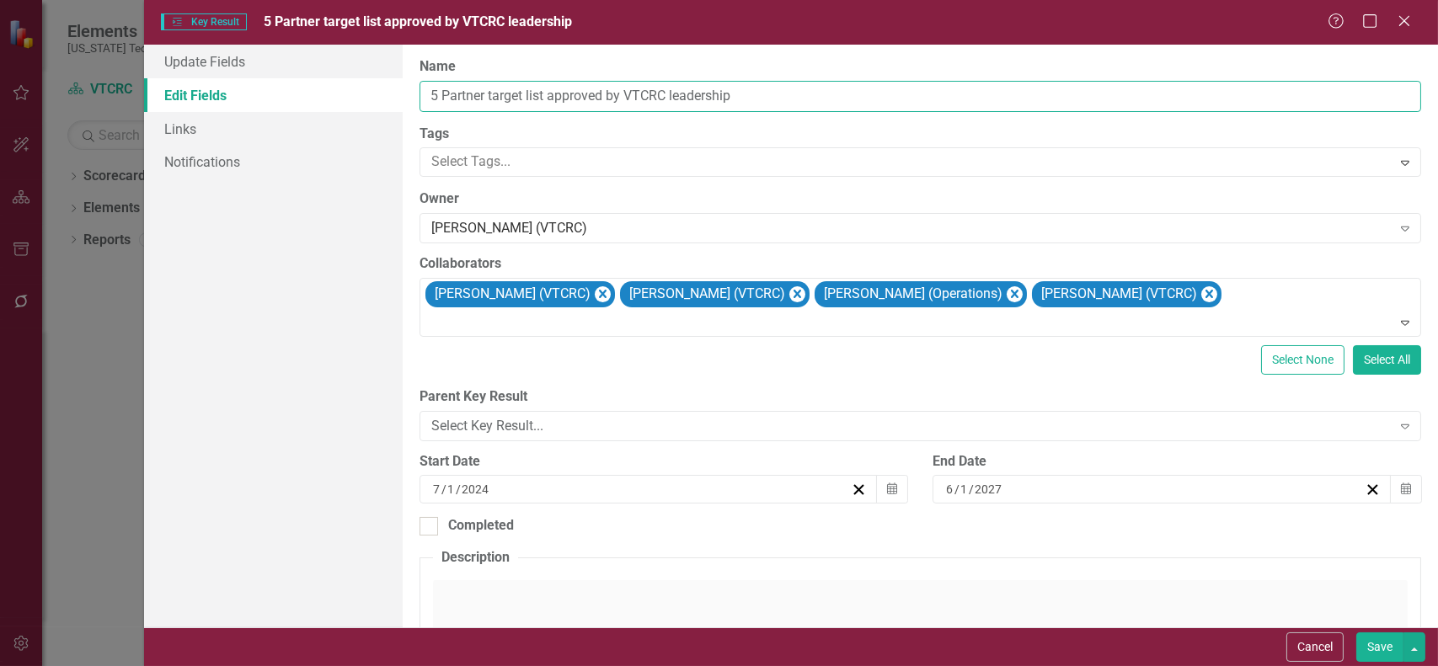
click at [738, 97] on input "5 Partner target list approved by VTCRC leadership" at bounding box center [921, 96] width 1002 height 31
click at [565, 99] on input "5 Identify Partners for Engagement and Development" at bounding box center [921, 96] width 1002 height 31
click at [641, 97] on input "5 Identify Partners for Engagement and Development" at bounding box center [921, 96] width 1002 height 31
type input "5 Identify Partners for Engagement, Collaboration, and Development"
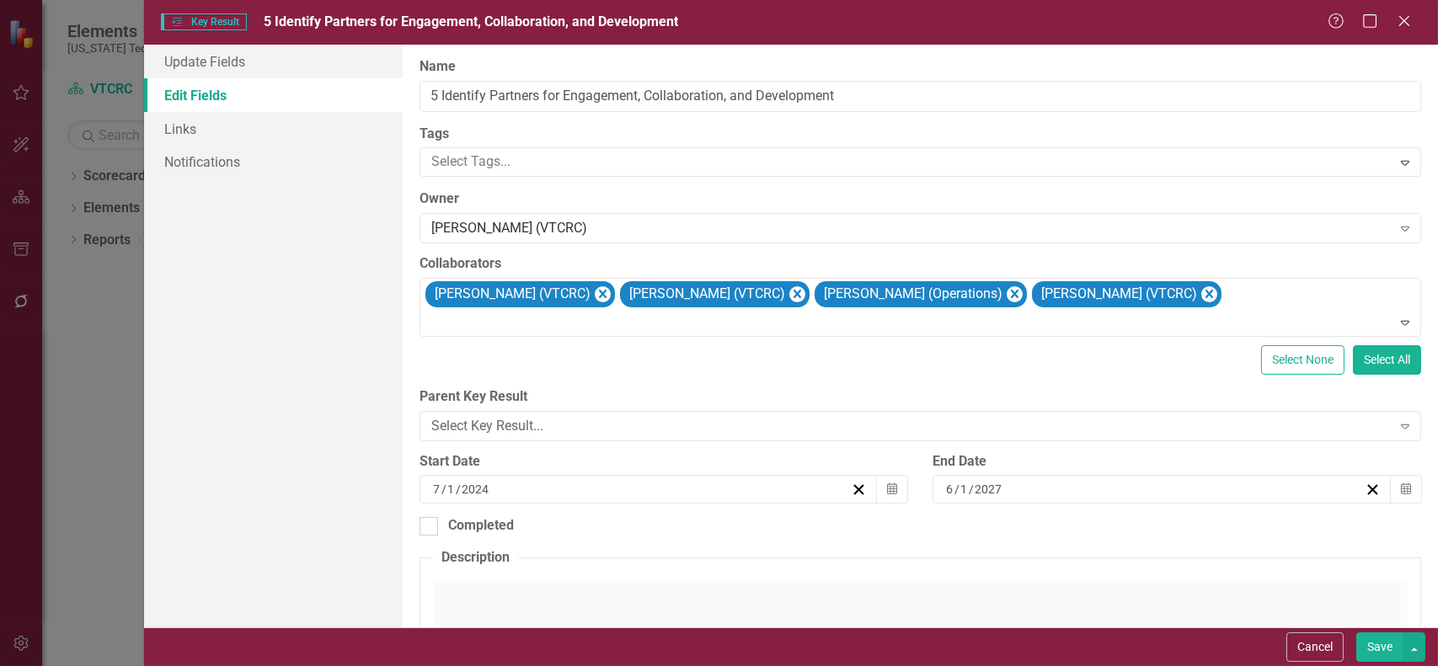
click at [1381, 640] on button "Save" at bounding box center [1379, 647] width 47 height 29
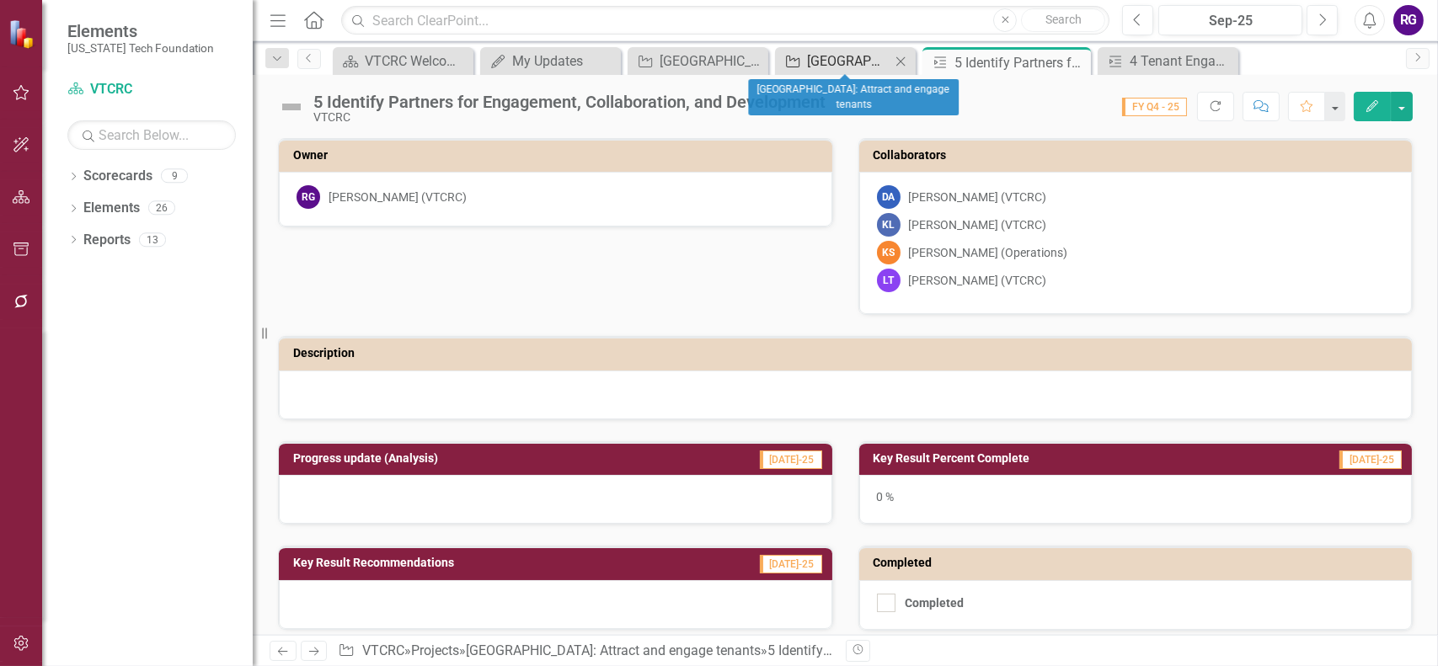
click at [855, 54] on div "[GEOGRAPHIC_DATA]: Attract and engage tenants" at bounding box center [848, 61] width 83 height 21
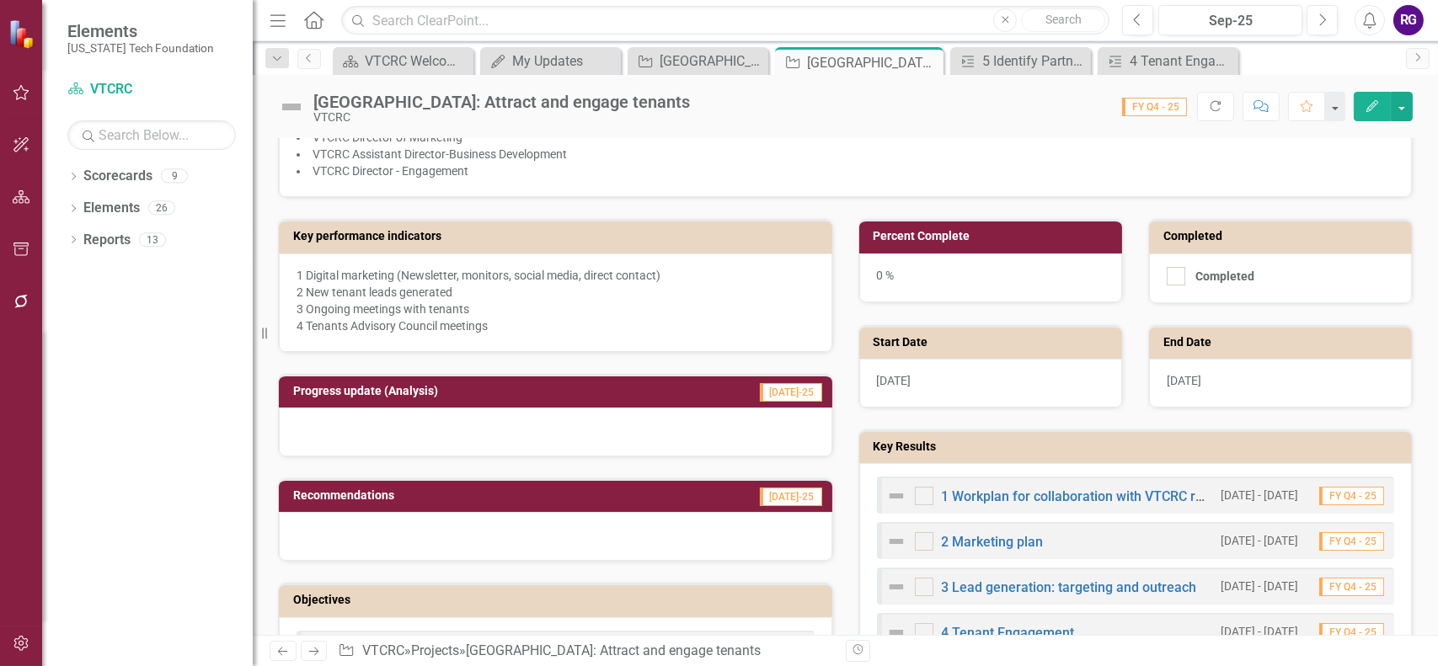
scroll to position [674, 0]
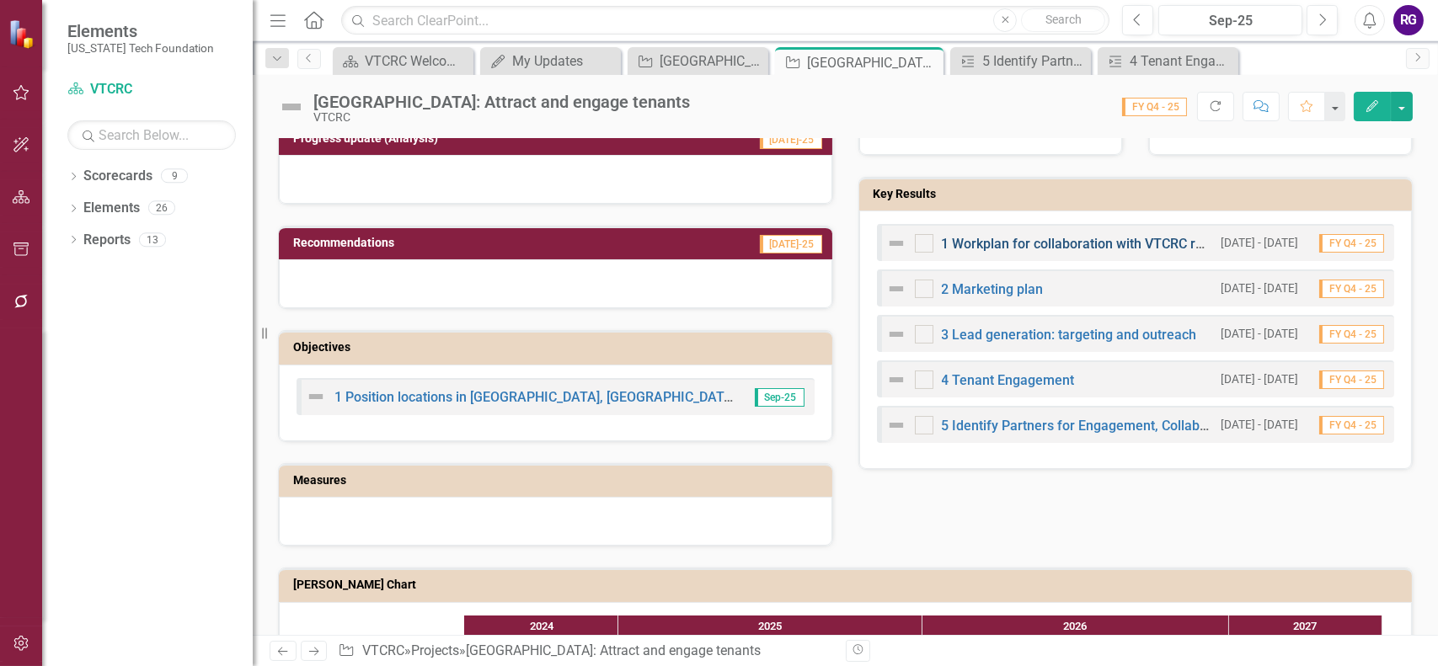
click at [1104, 238] on link "1 Workplan for collaboration with VTCRC real estate team members" at bounding box center [1147, 244] width 410 height 16
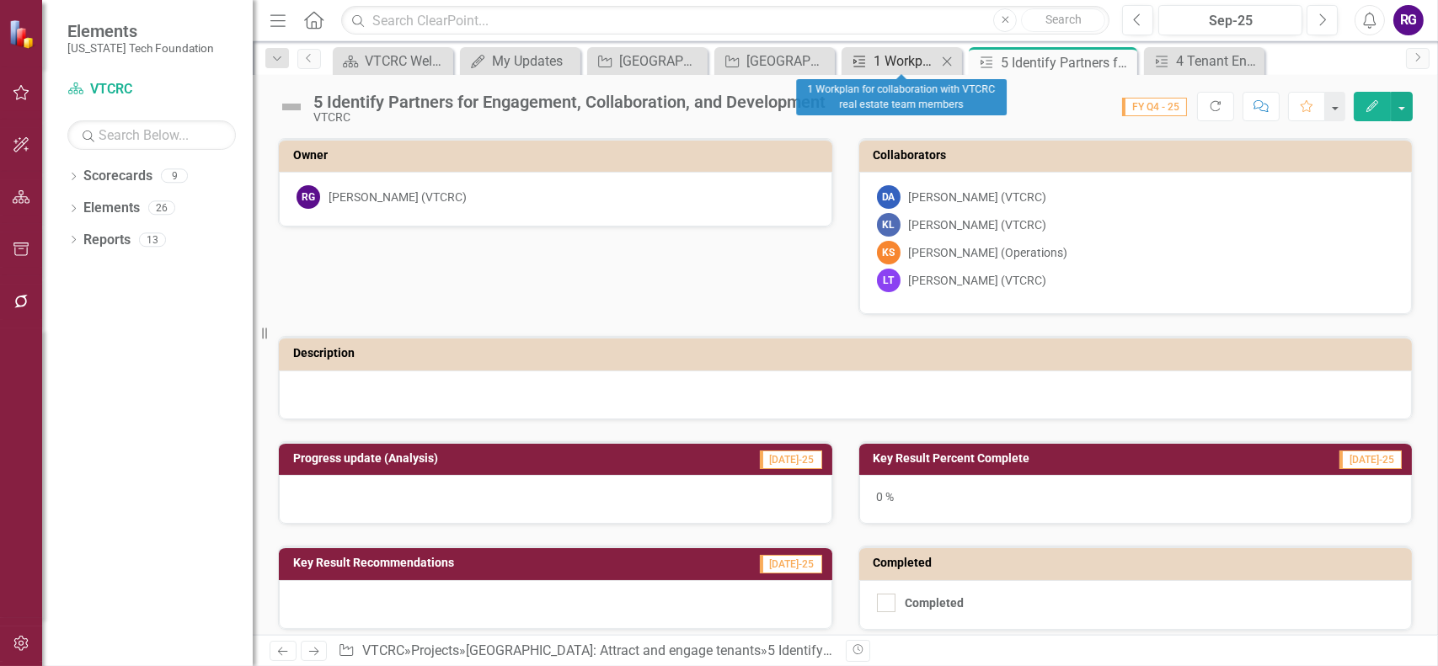
click at [882, 59] on div "1 Workplan for collaboration with VTCRC real estate team members" at bounding box center [905, 61] width 63 height 21
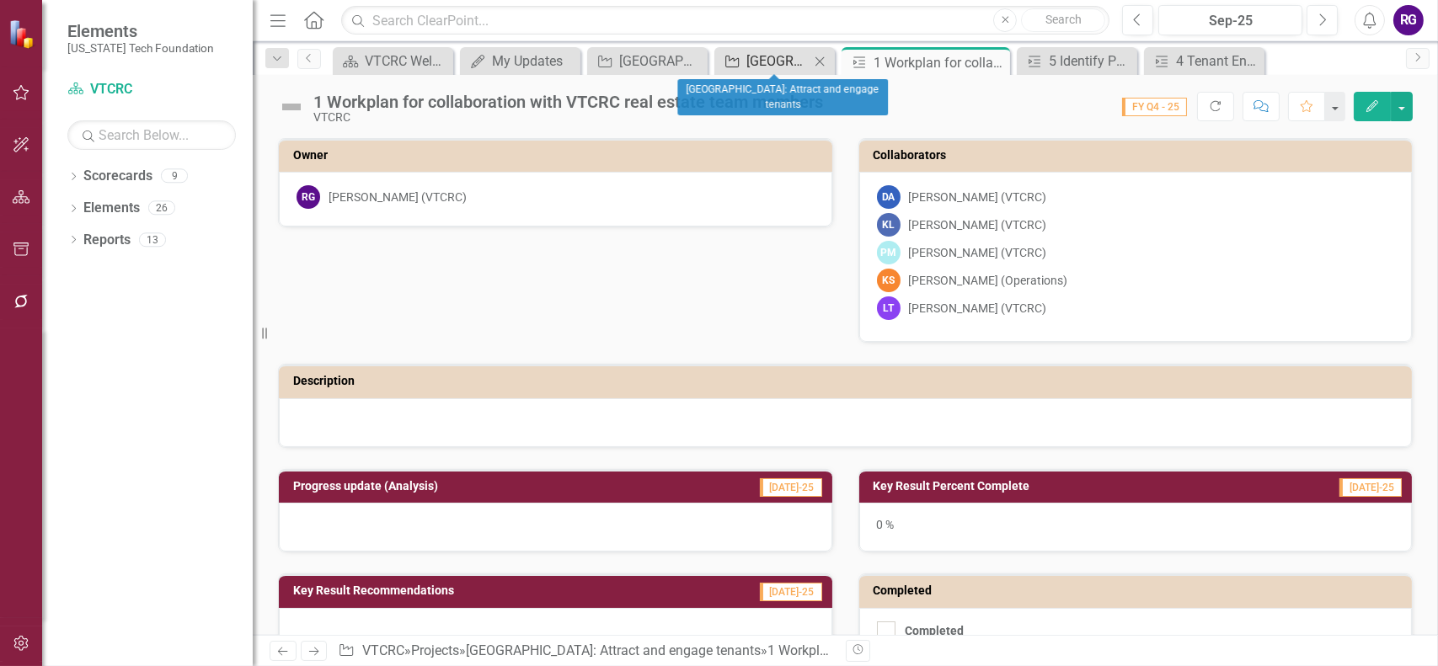
click at [779, 62] on div "[GEOGRAPHIC_DATA]: Attract and engage tenants" at bounding box center [777, 61] width 63 height 21
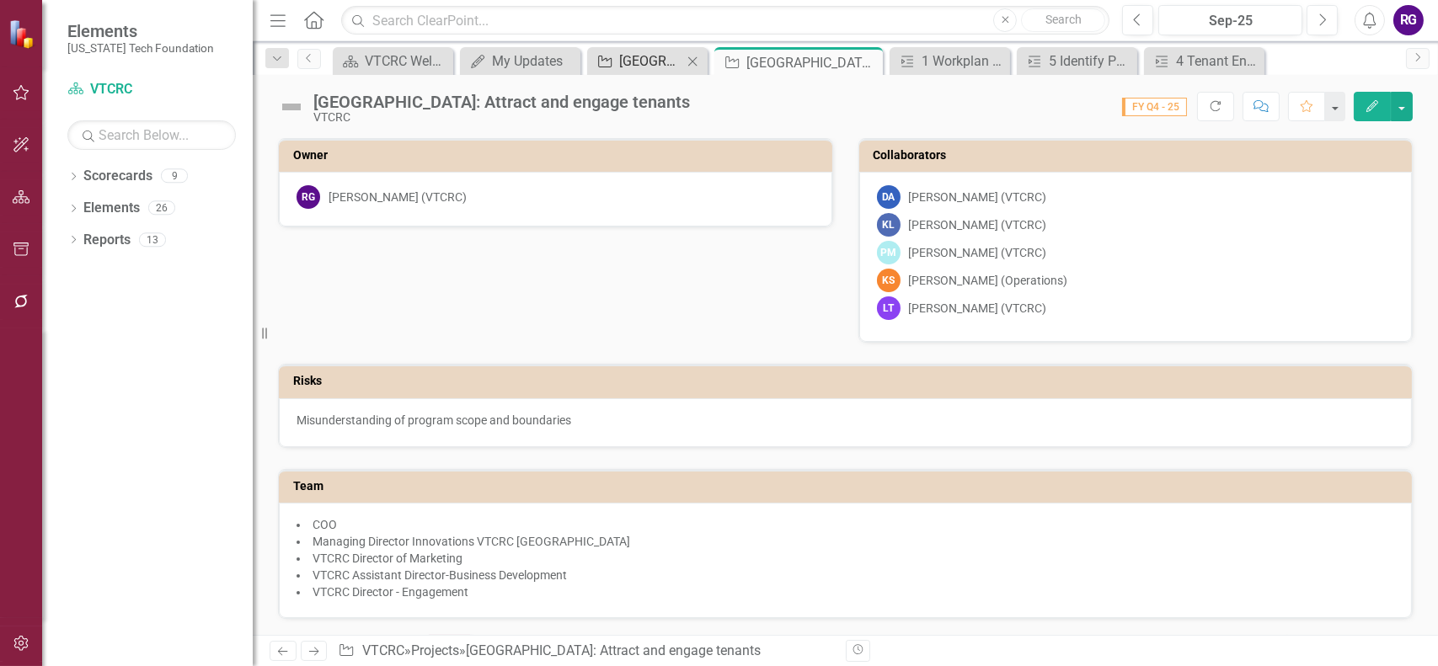
click at [654, 51] on div "[GEOGRAPHIC_DATA]: High Performance Computing Test Bed" at bounding box center [650, 61] width 63 height 21
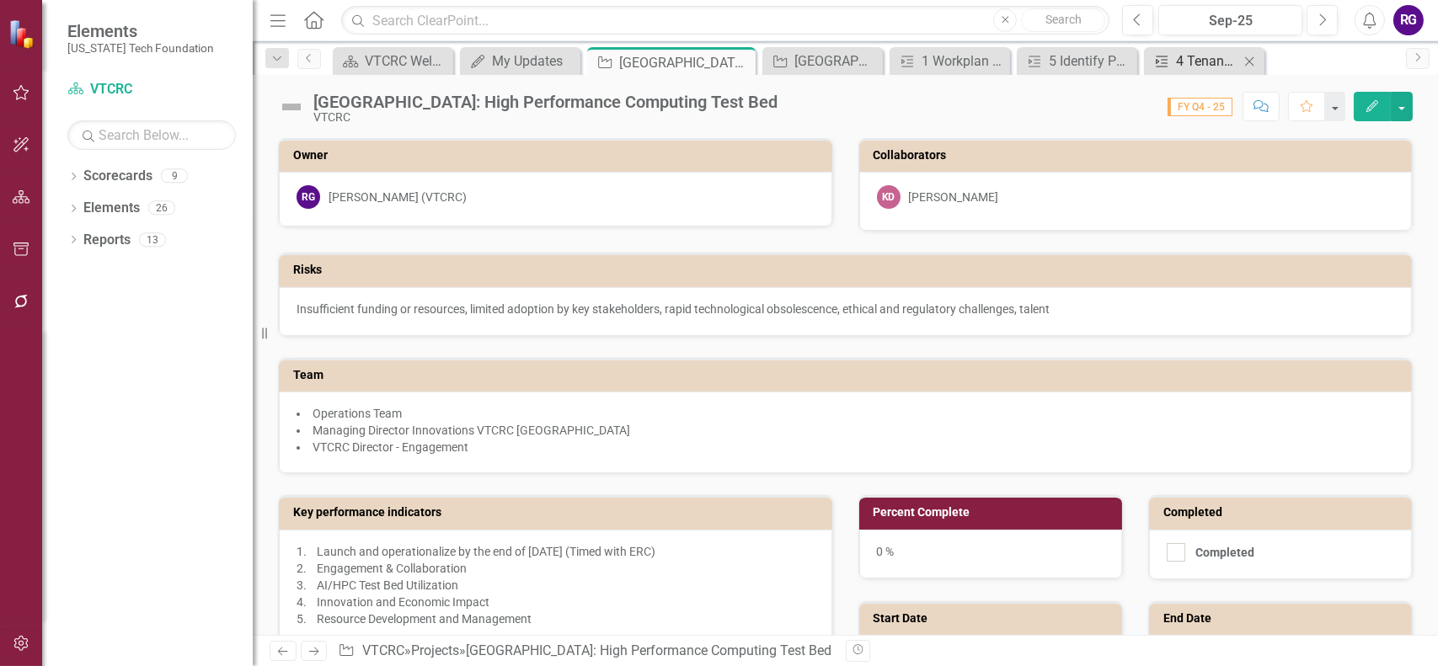
click at [1206, 63] on div "4 Tenant Engagement" at bounding box center [1207, 61] width 63 height 21
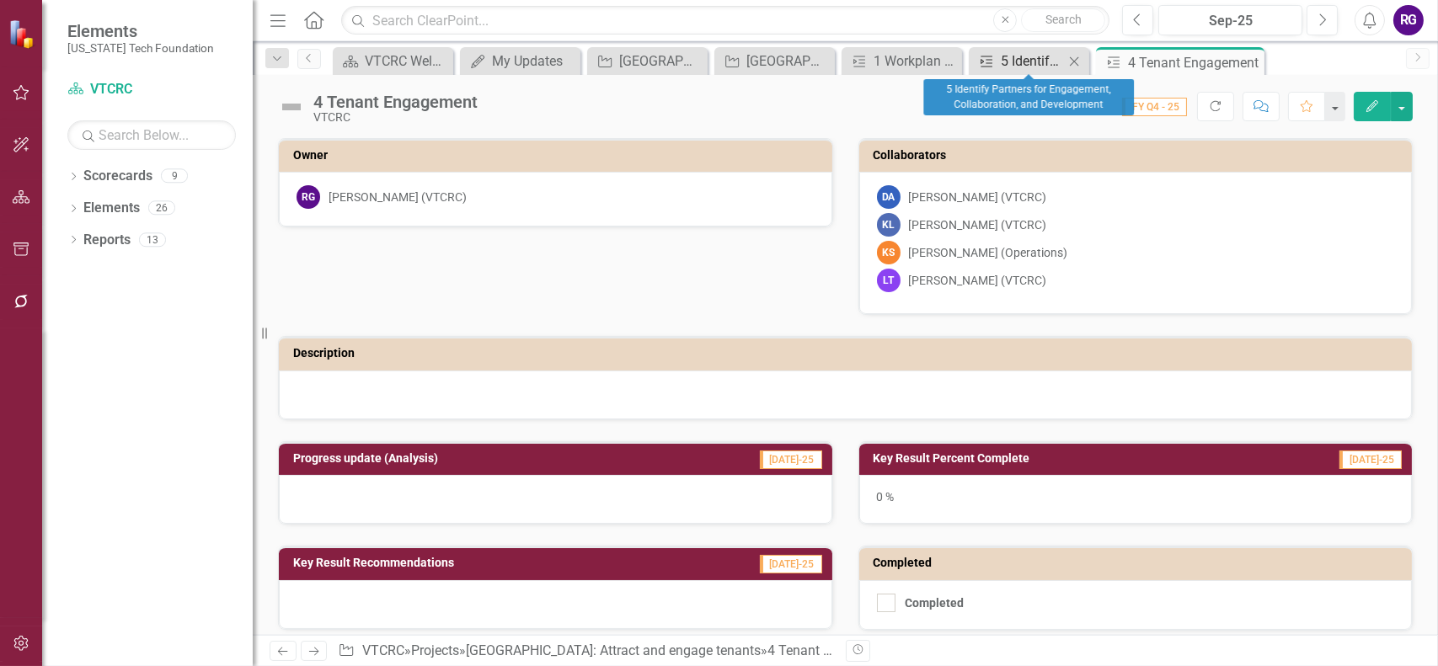
click at [1022, 61] on div "5 Identify Partners for Engagement, Collaboration, and Development" at bounding box center [1032, 61] width 63 height 21
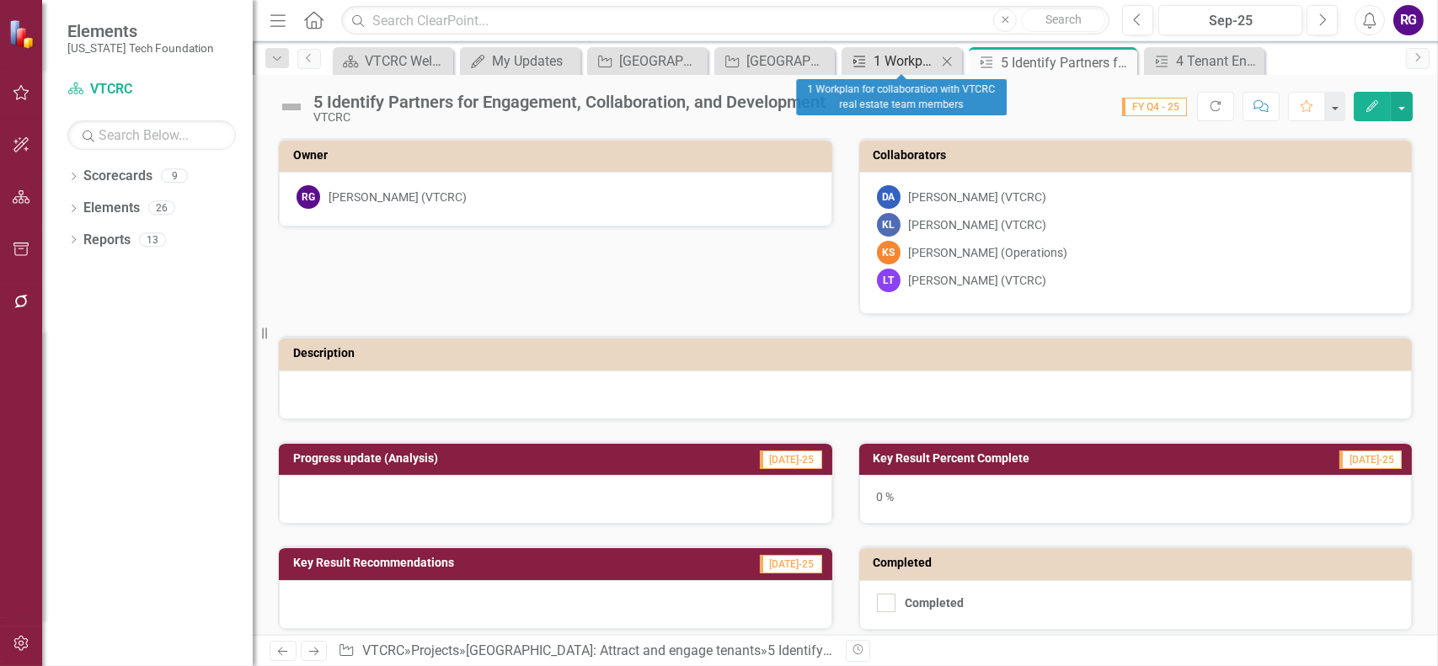
click at [912, 56] on div "1 Workplan for collaboration with VTCRC real estate team members" at bounding box center [905, 61] width 63 height 21
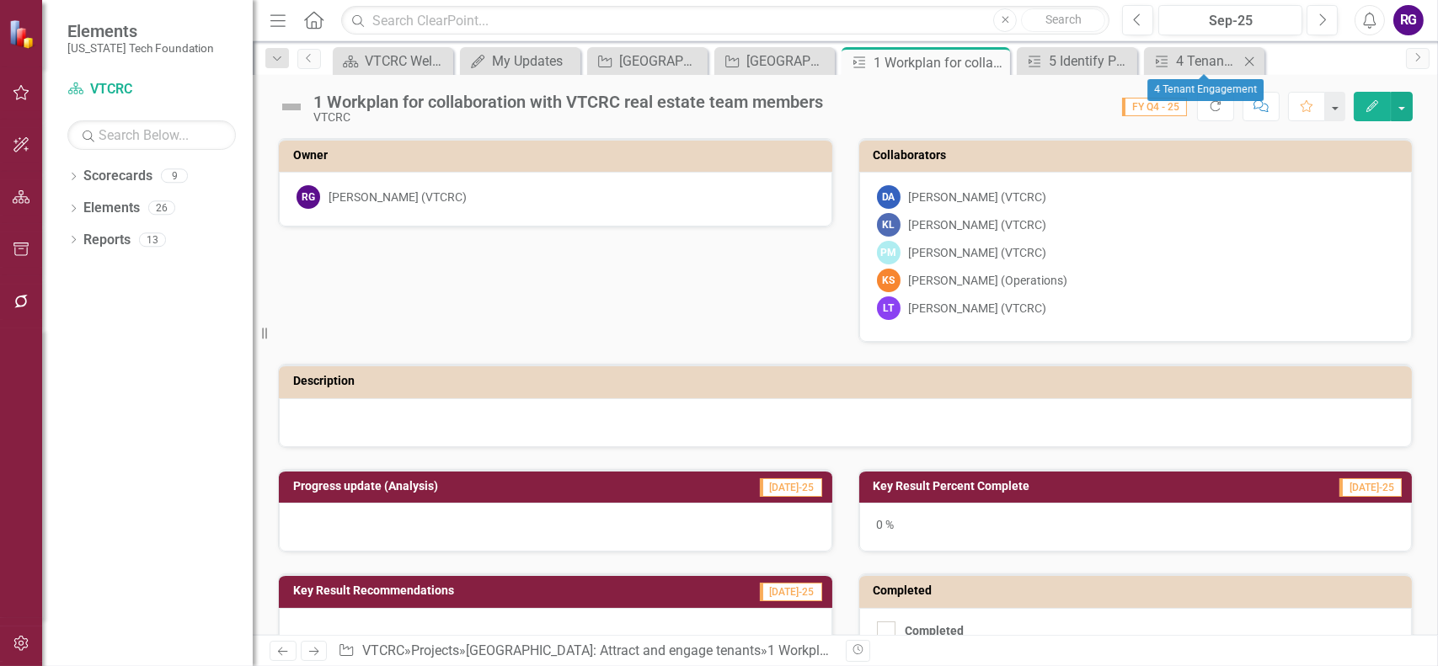
click at [1249, 60] on icon at bounding box center [1249, 60] width 9 height 9
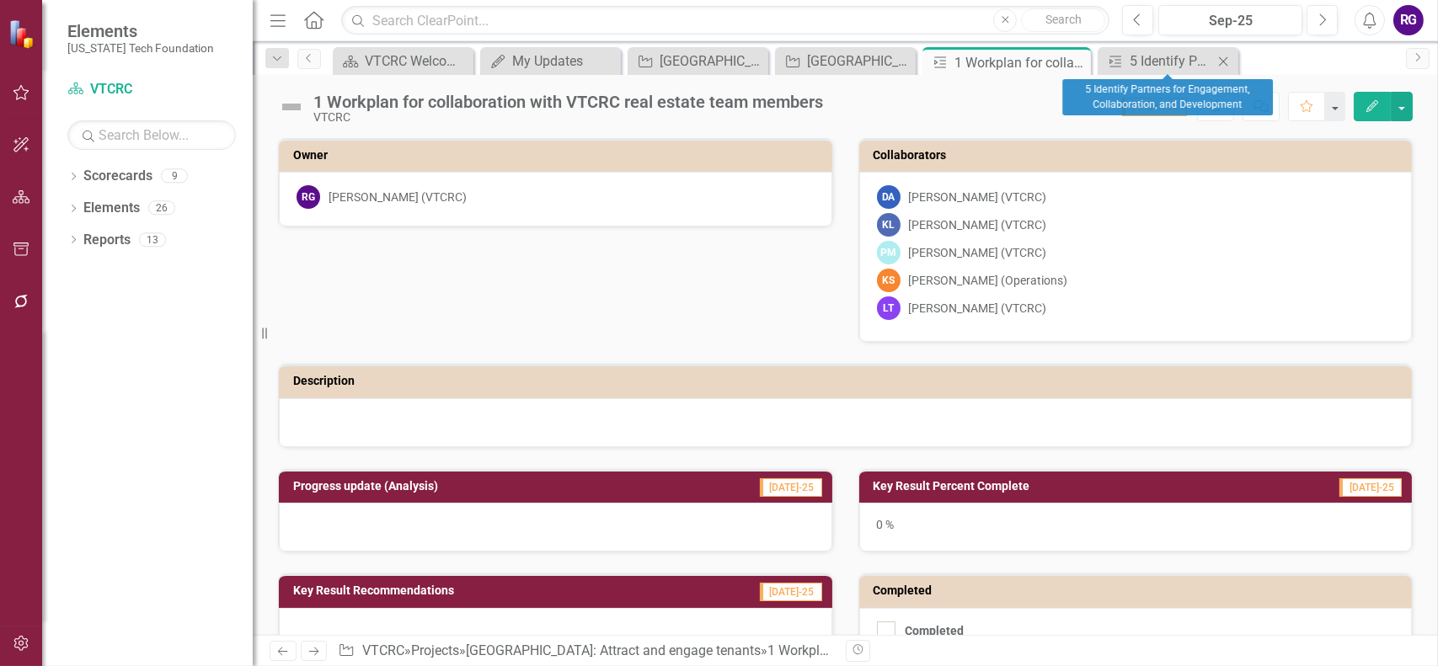
click at [1222, 60] on icon at bounding box center [1223, 60] width 9 height 9
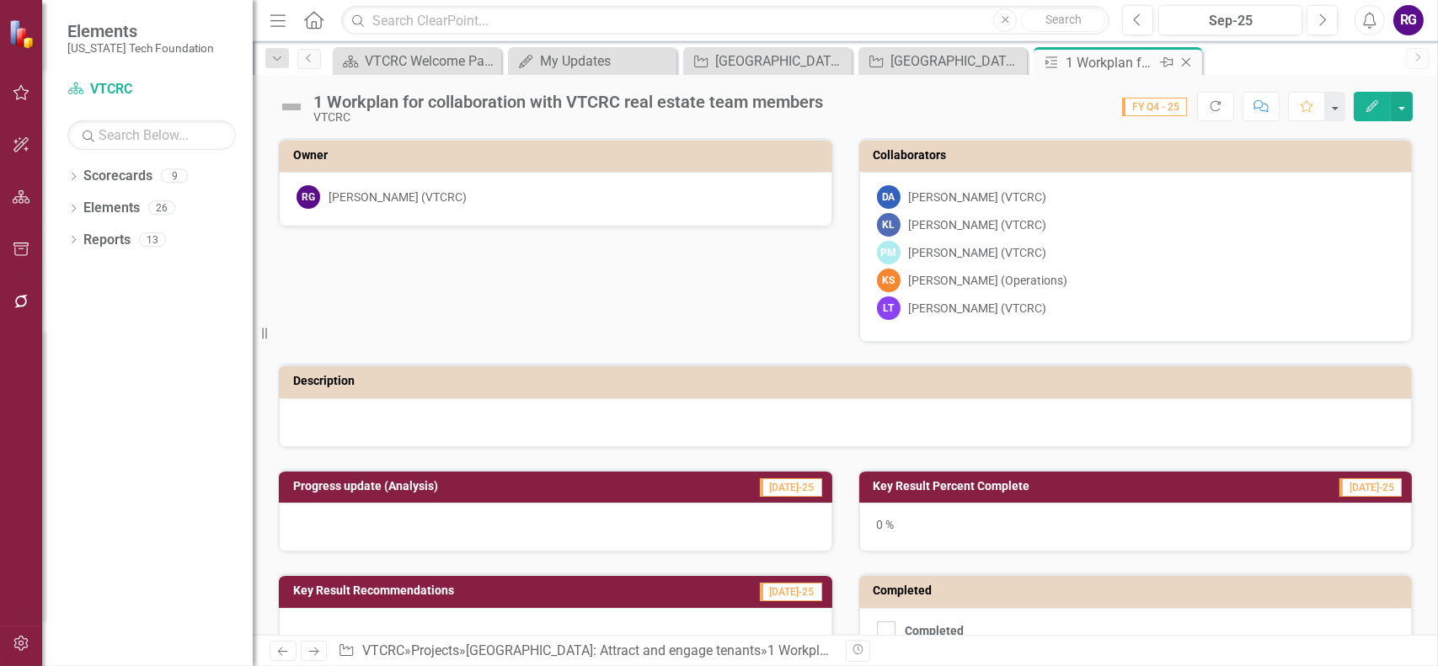
click at [1184, 61] on icon "Close" at bounding box center [1186, 62] width 17 height 13
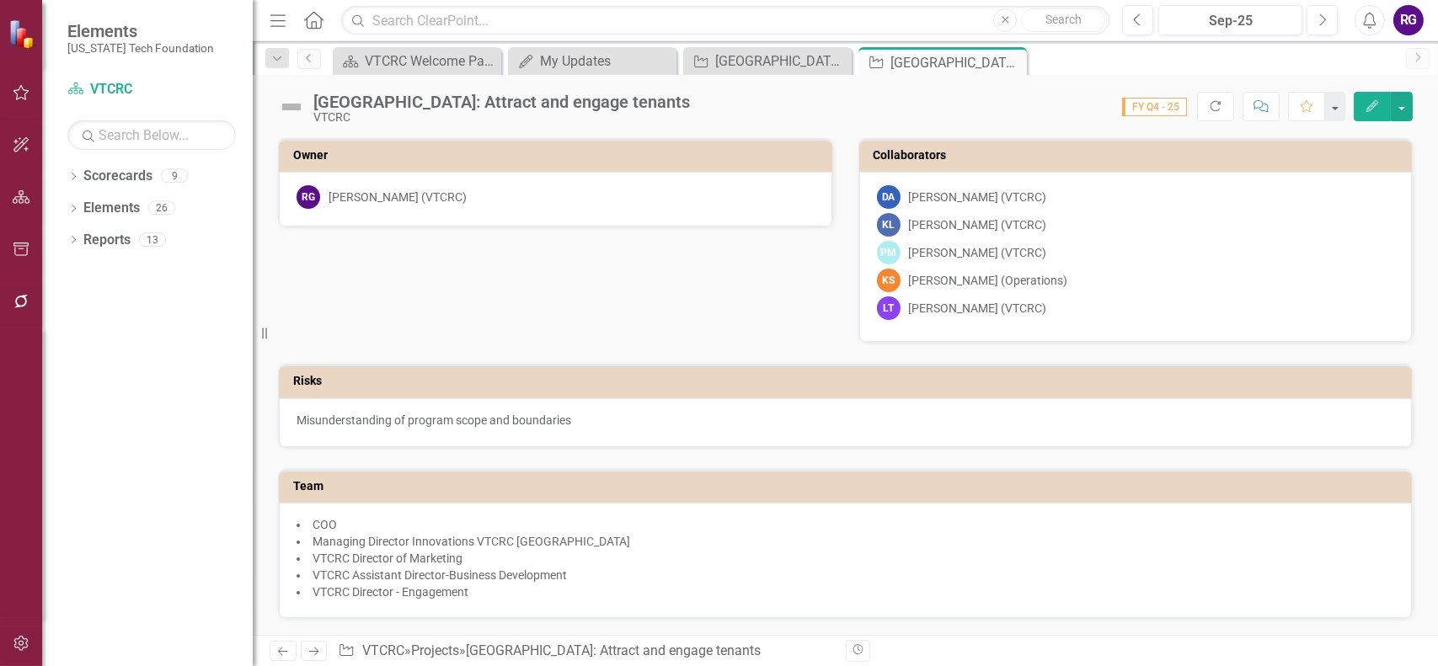
click at [0, 0] on icon "Close" at bounding box center [0, 0] width 0 height 0
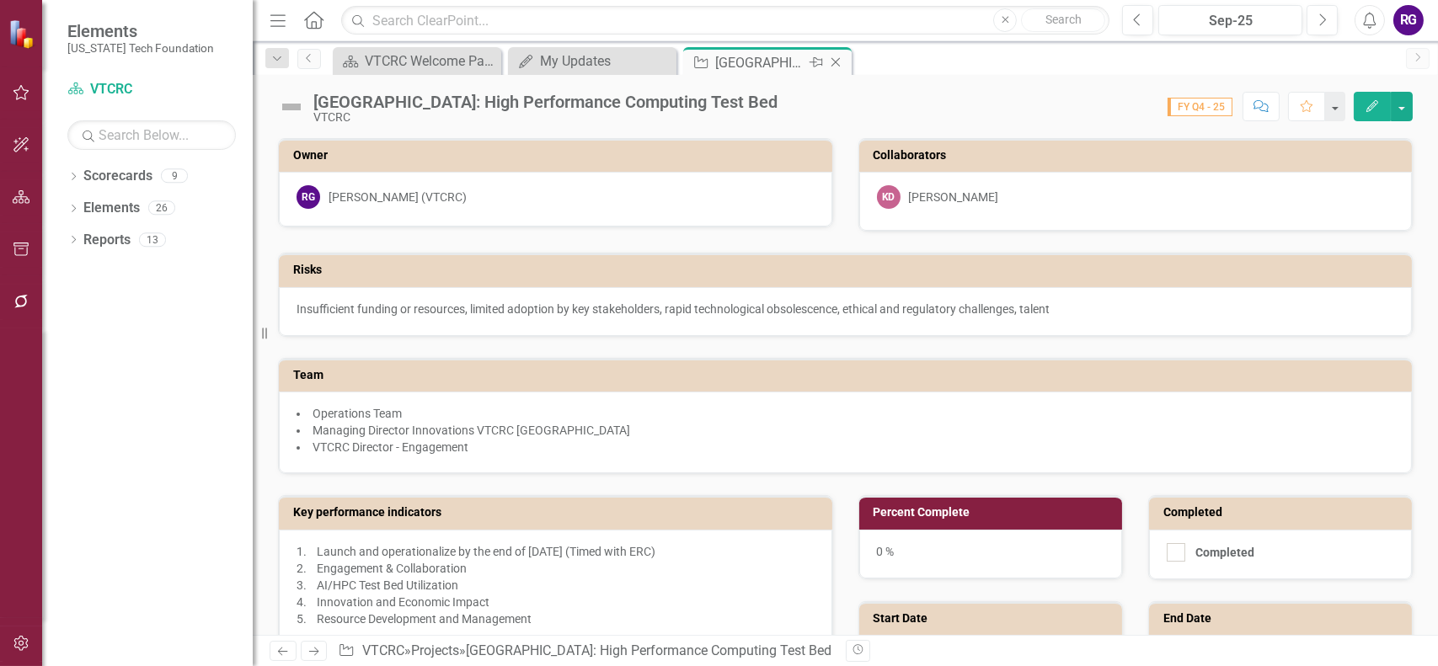
click at [836, 60] on icon "Close" at bounding box center [835, 62] width 17 height 13
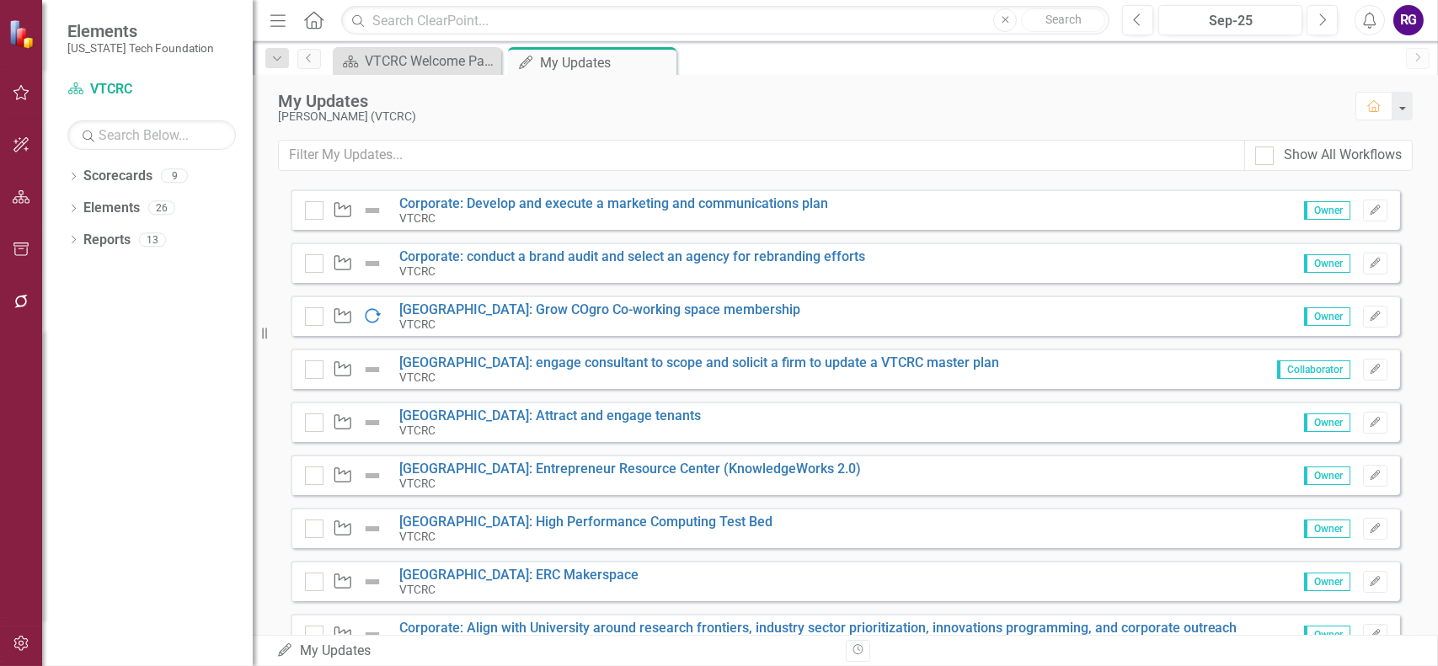
scroll to position [340, 0]
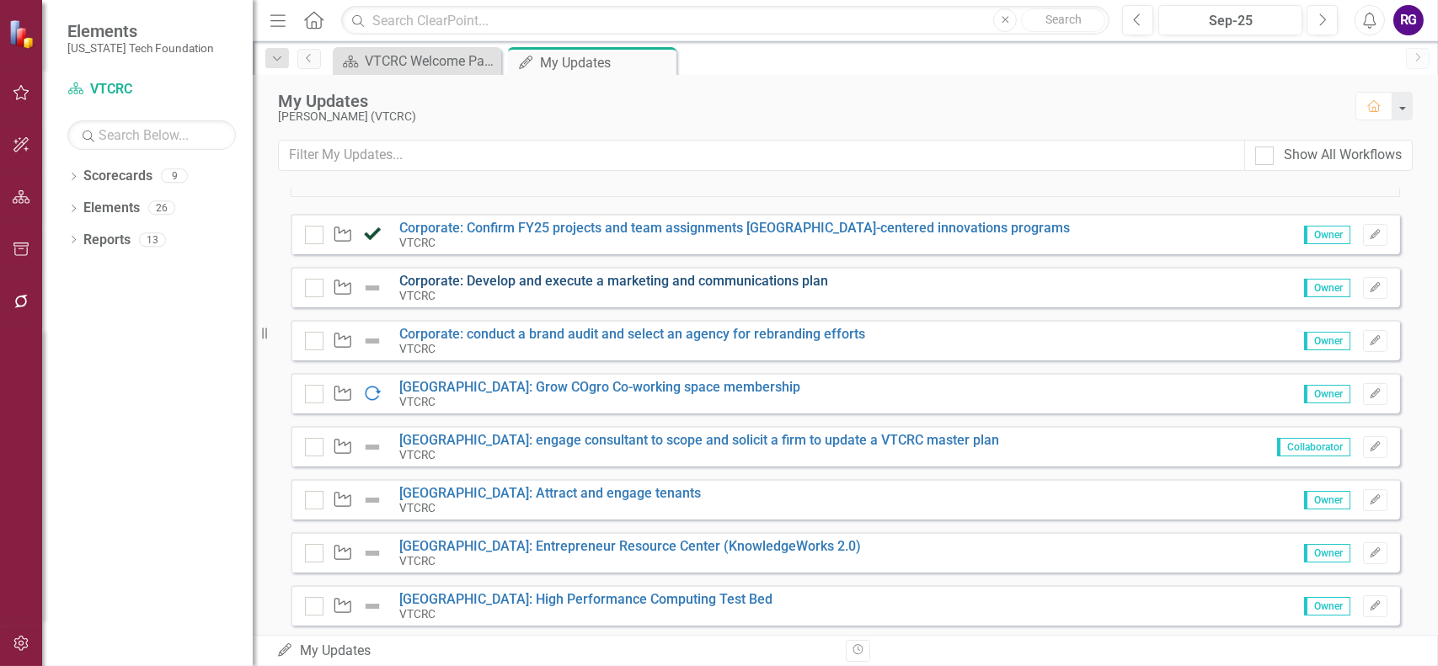
click at [529, 278] on link "Corporate: Develop and execute a marketing and communications plan" at bounding box center [613, 281] width 429 height 16
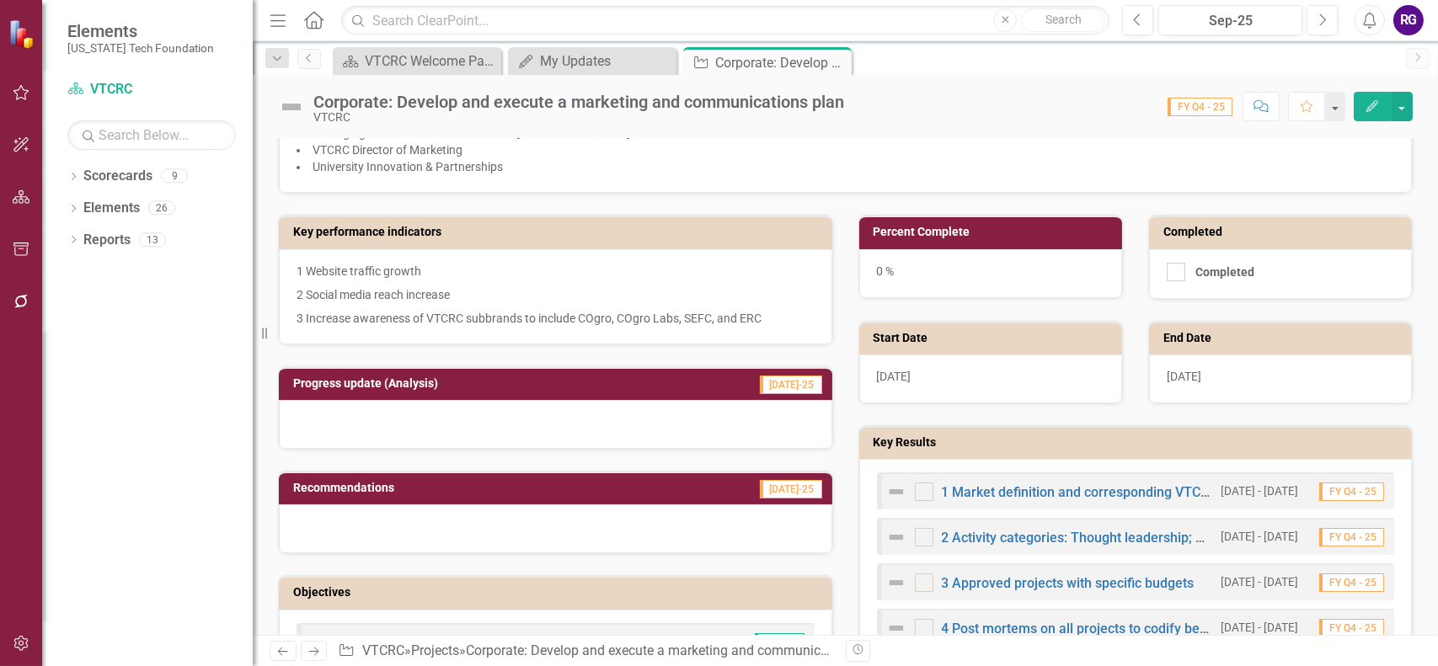
scroll to position [421, 0]
